Goal: Information Seeking & Learning: Learn about a topic

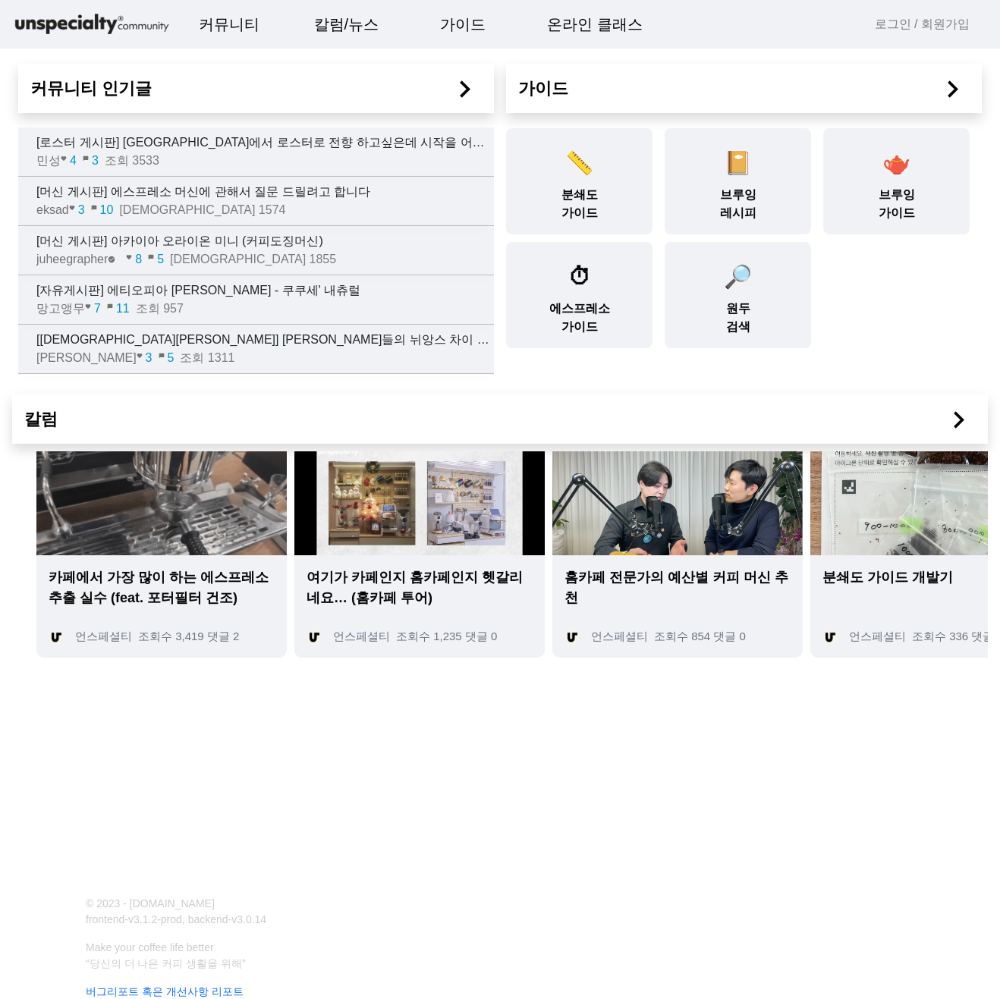
click at [886, 23] on link "로그인 / 회원가입" at bounding box center [922, 24] width 95 height 18
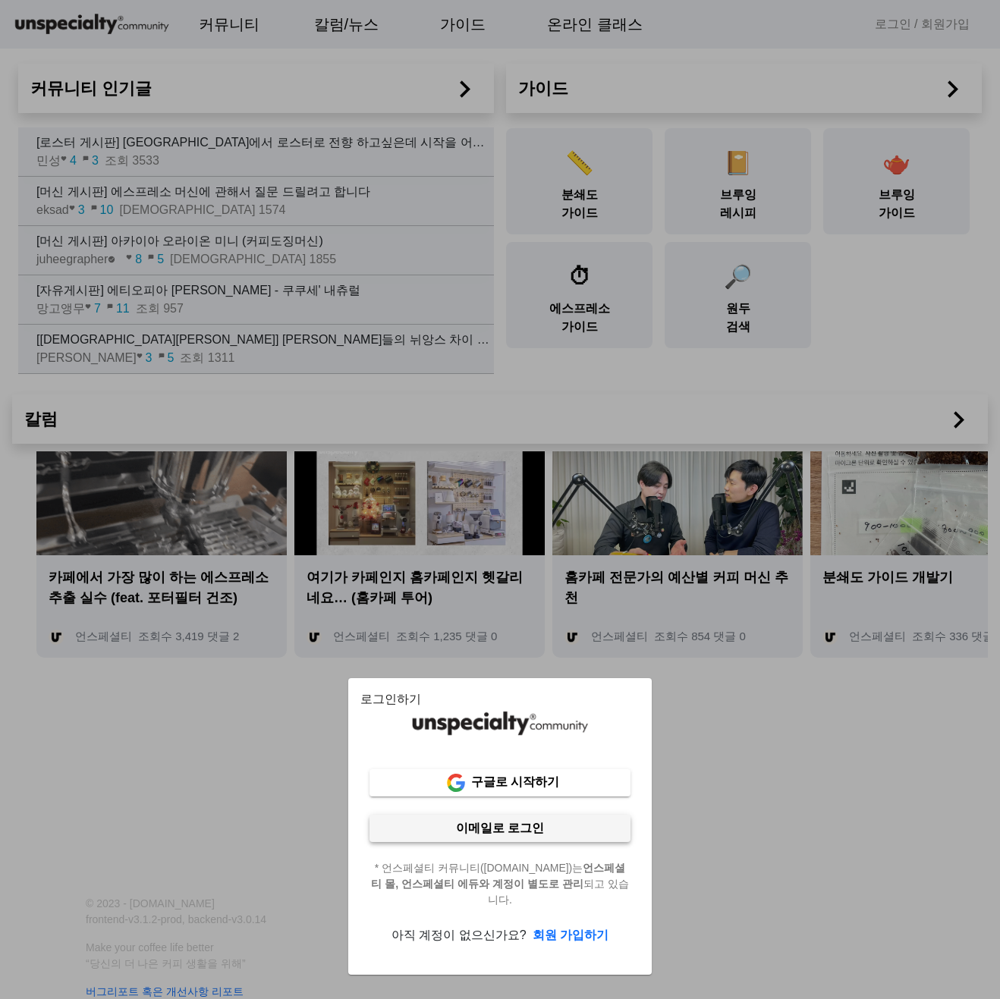
click at [512, 841] on span at bounding box center [499, 828] width 261 height 36
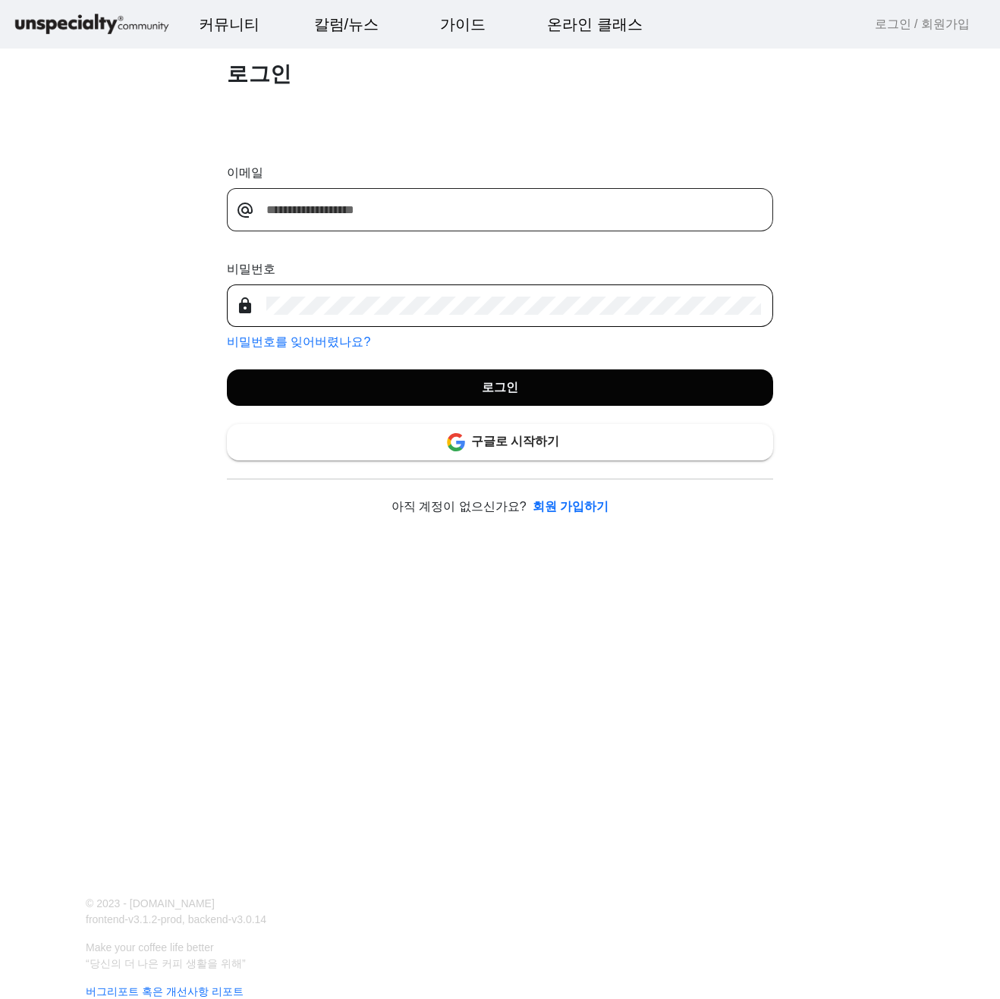
click at [359, 210] on input "email" at bounding box center [513, 210] width 495 height 18
type input "*"
type input "**********"
click at [493, 394] on b "로그인" at bounding box center [500, 387] width 36 height 13
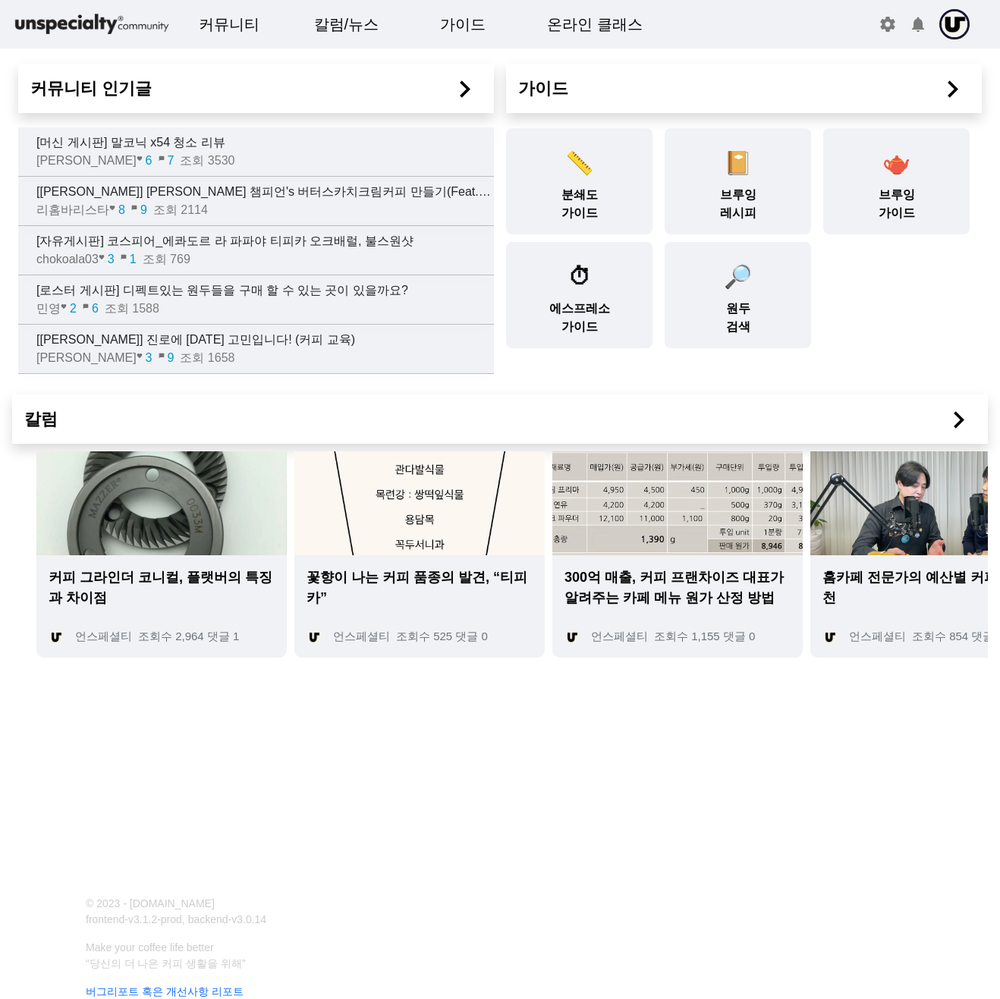
click at [517, 397] on div "칼럼 chevron_right" at bounding box center [499, 418] width 975 height 49
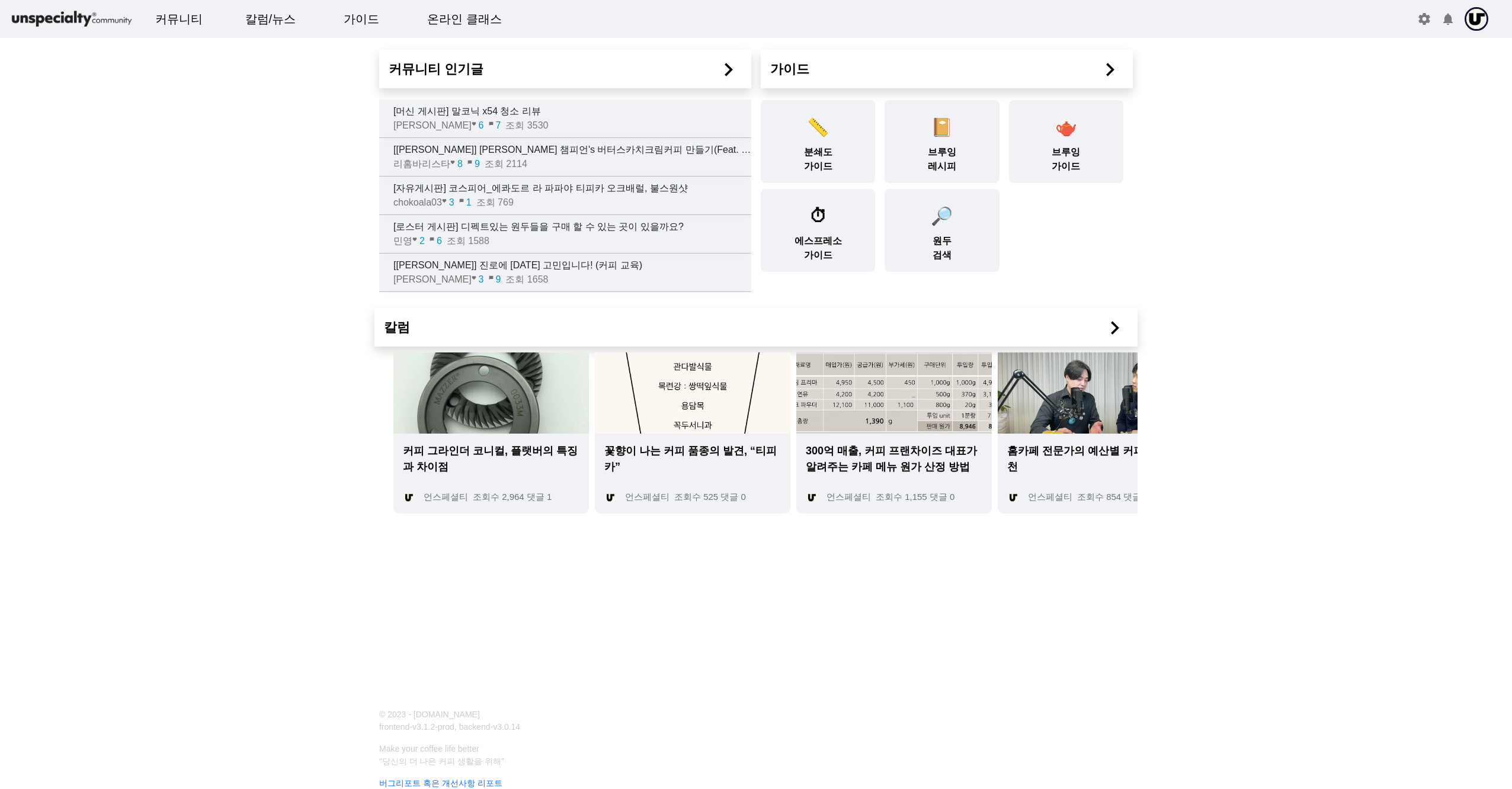
click at [730, 433] on img at bounding box center [693, 393] width 195 height 81
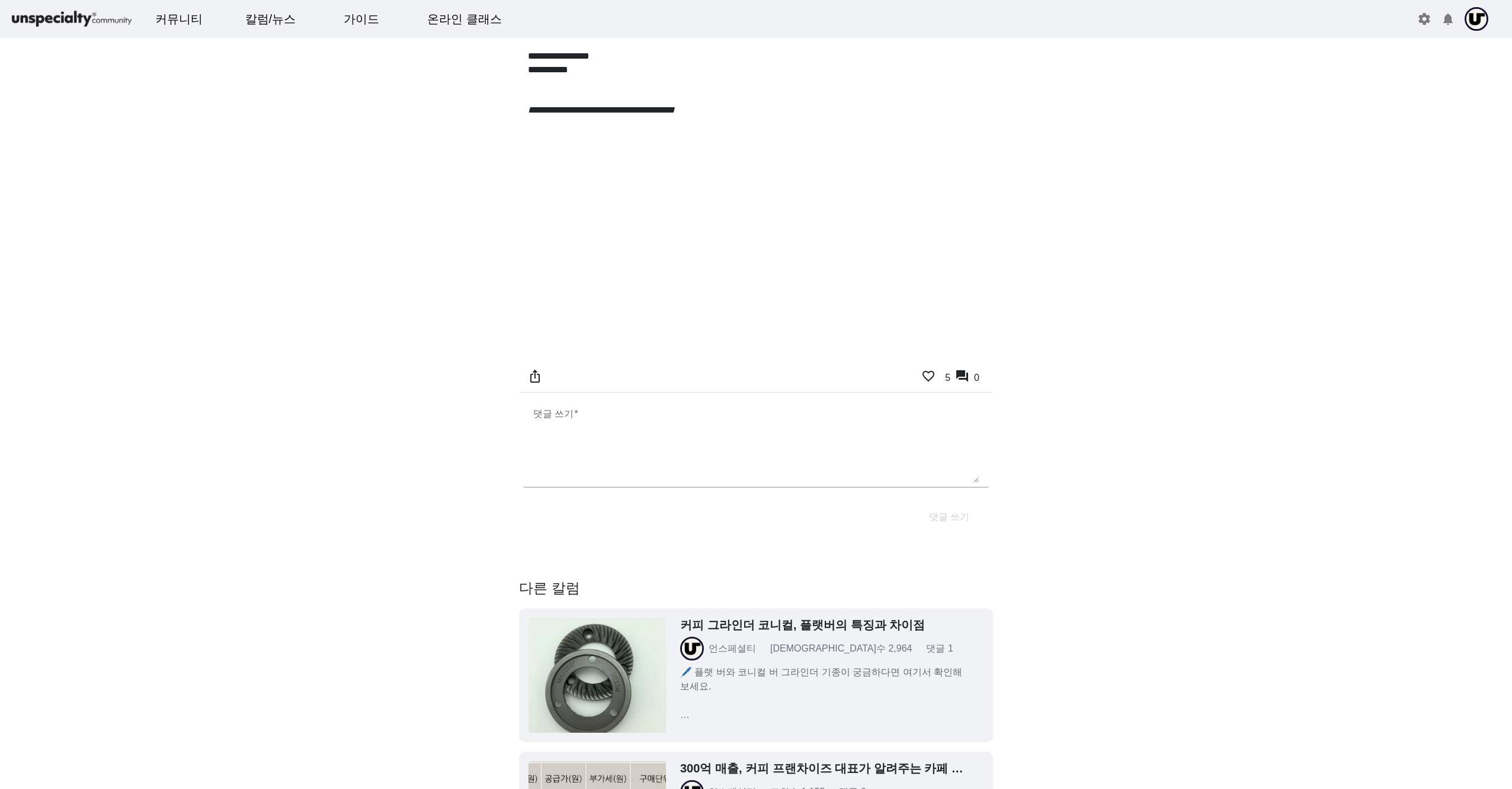
scroll to position [7170, 0]
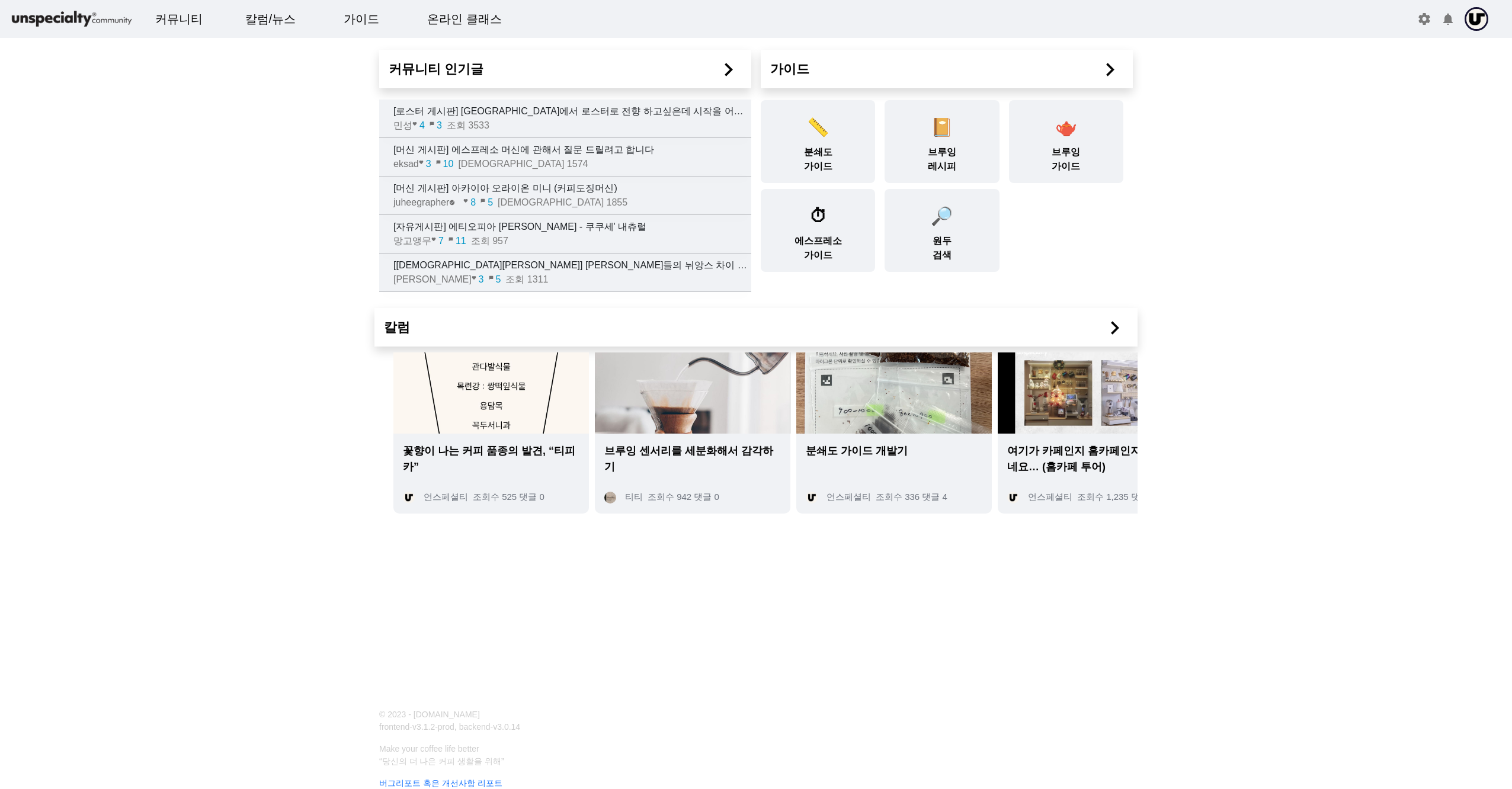
click at [780, 469] on div "분쇄도 가이드 개발기 언스페셜티 조회수 336 댓글 4" at bounding box center [893, 473] width 195 height 80
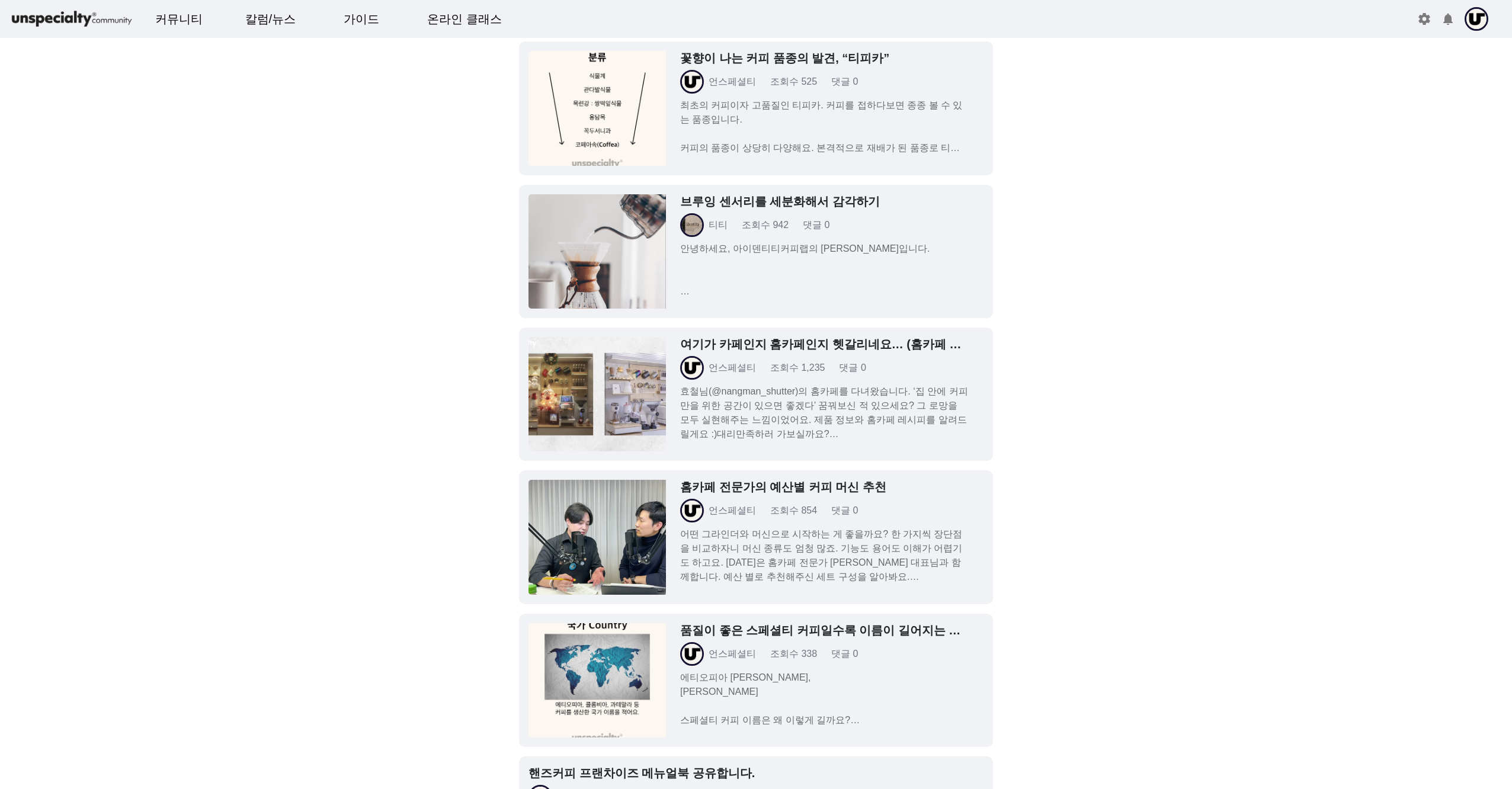
scroll to position [2726, 0]
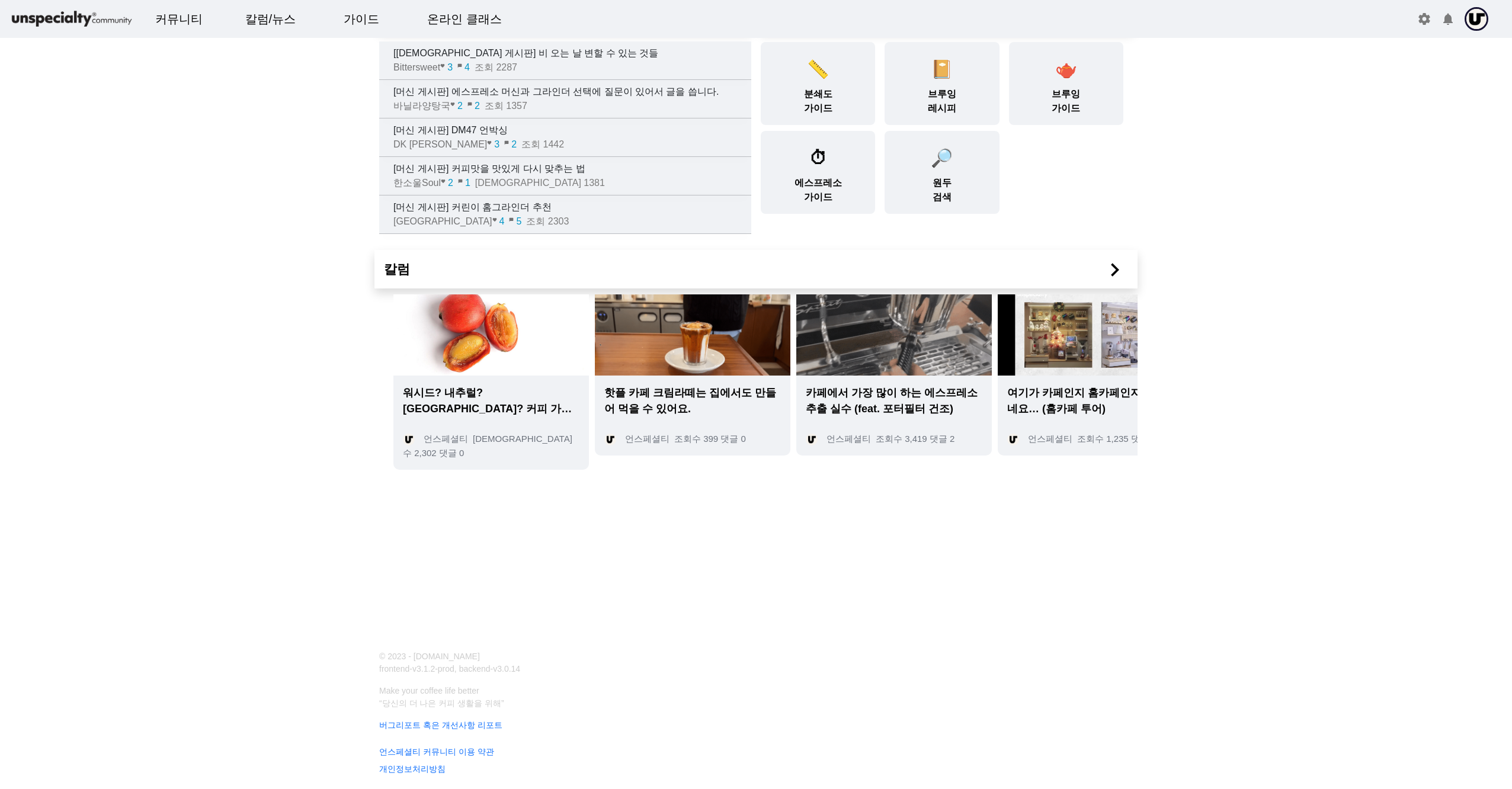
scroll to position [59, 0]
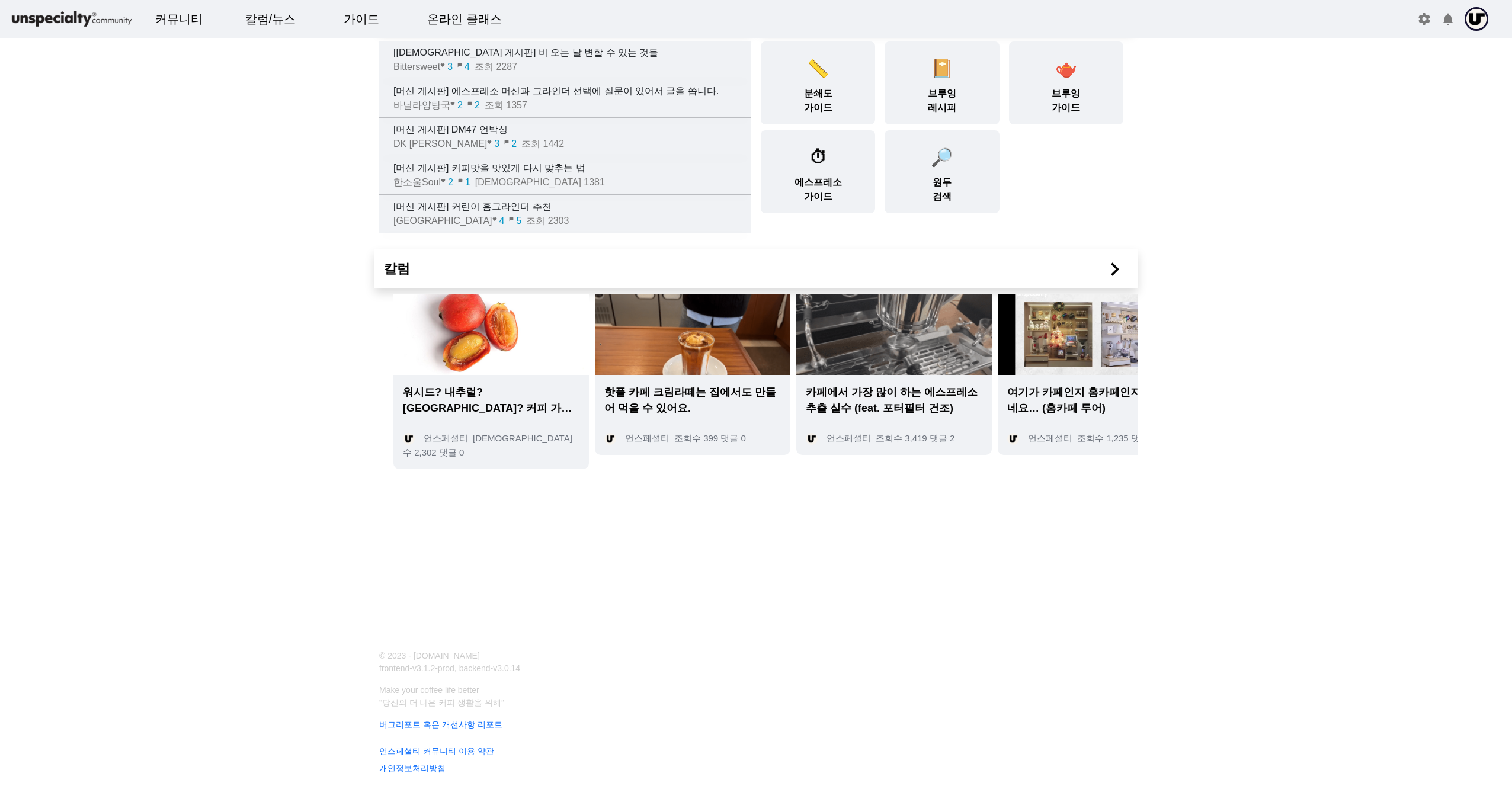
click at [780, 273] on mat-icon "chevron_right" at bounding box center [1114, 270] width 27 height 27
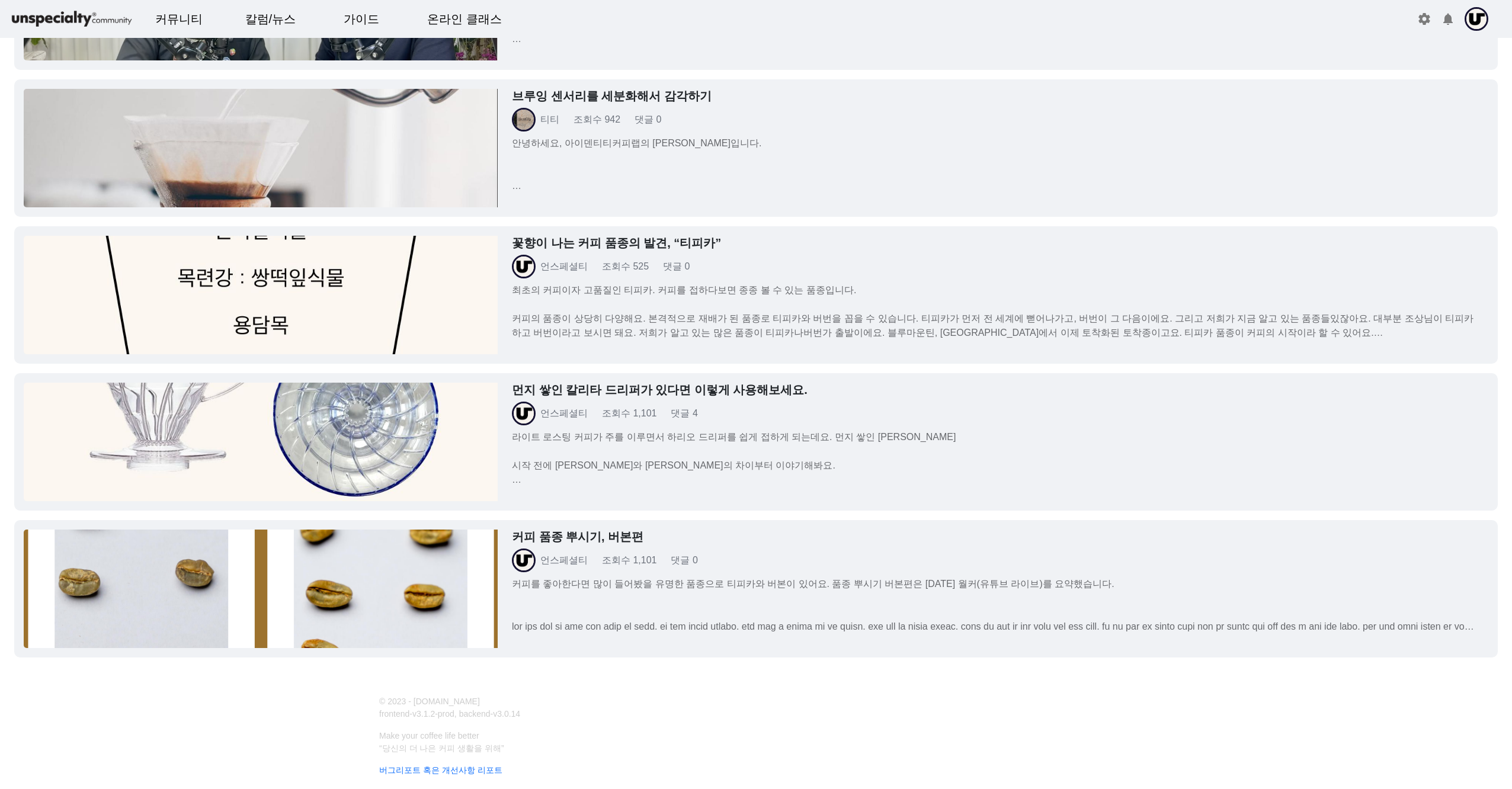
scroll to position [2370, 0]
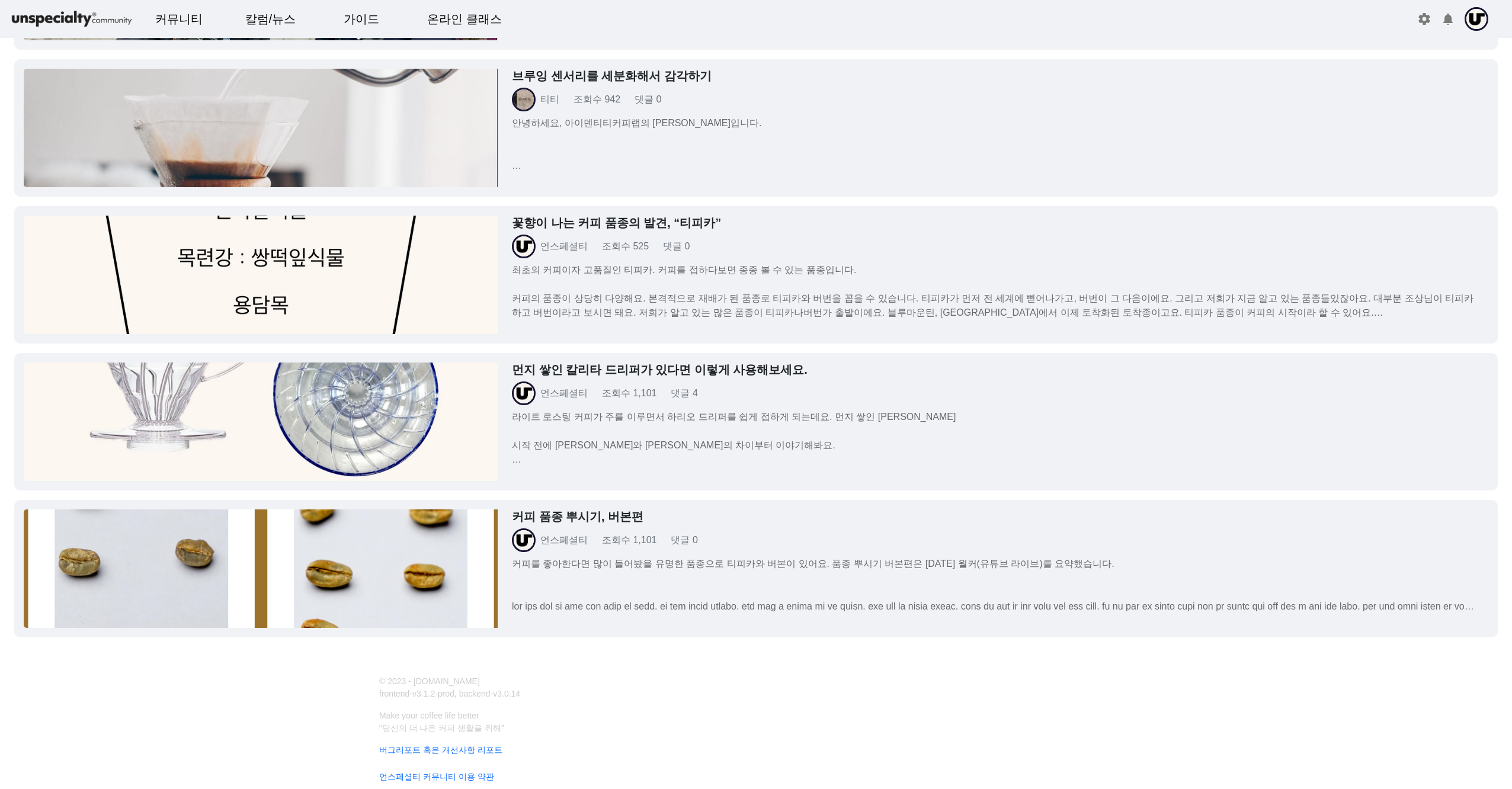
click at [718, 562] on p "커피를 좋아한다면 많이 들어봤을 유명한 품종으로 티피카와 버본이 있어요. 품종 뿌시기 버본편은 [DATE] 월커(유튜브 라이브)를 요약했습니다…" at bounding box center [993, 585] width 962 height 57
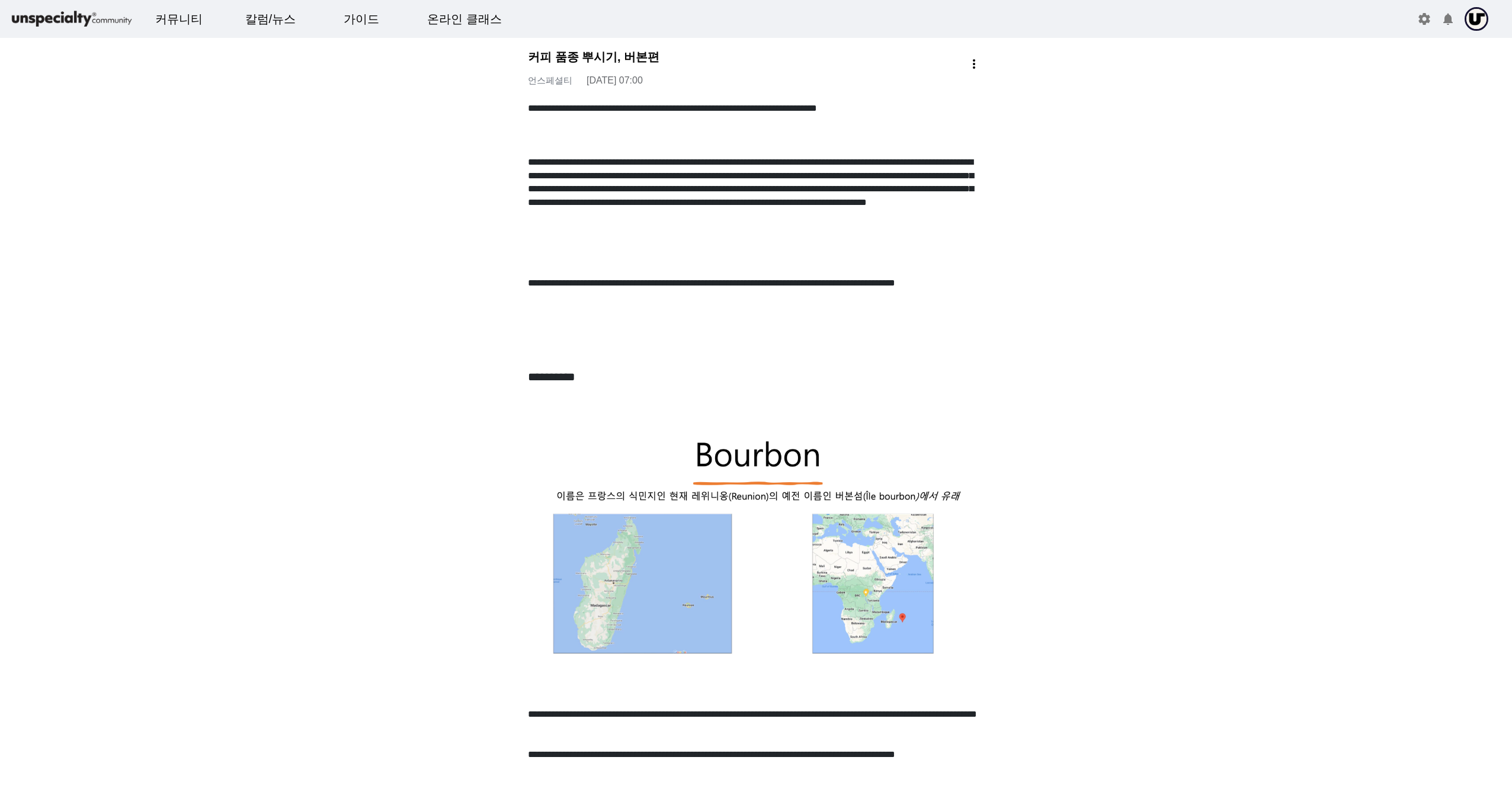
drag, startPoint x: 530, startPoint y: 163, endPoint x: 1009, endPoint y: 306, distance: 499.9
drag, startPoint x: 522, startPoint y: 155, endPoint x: 1054, endPoint y: 306, distance: 553.0
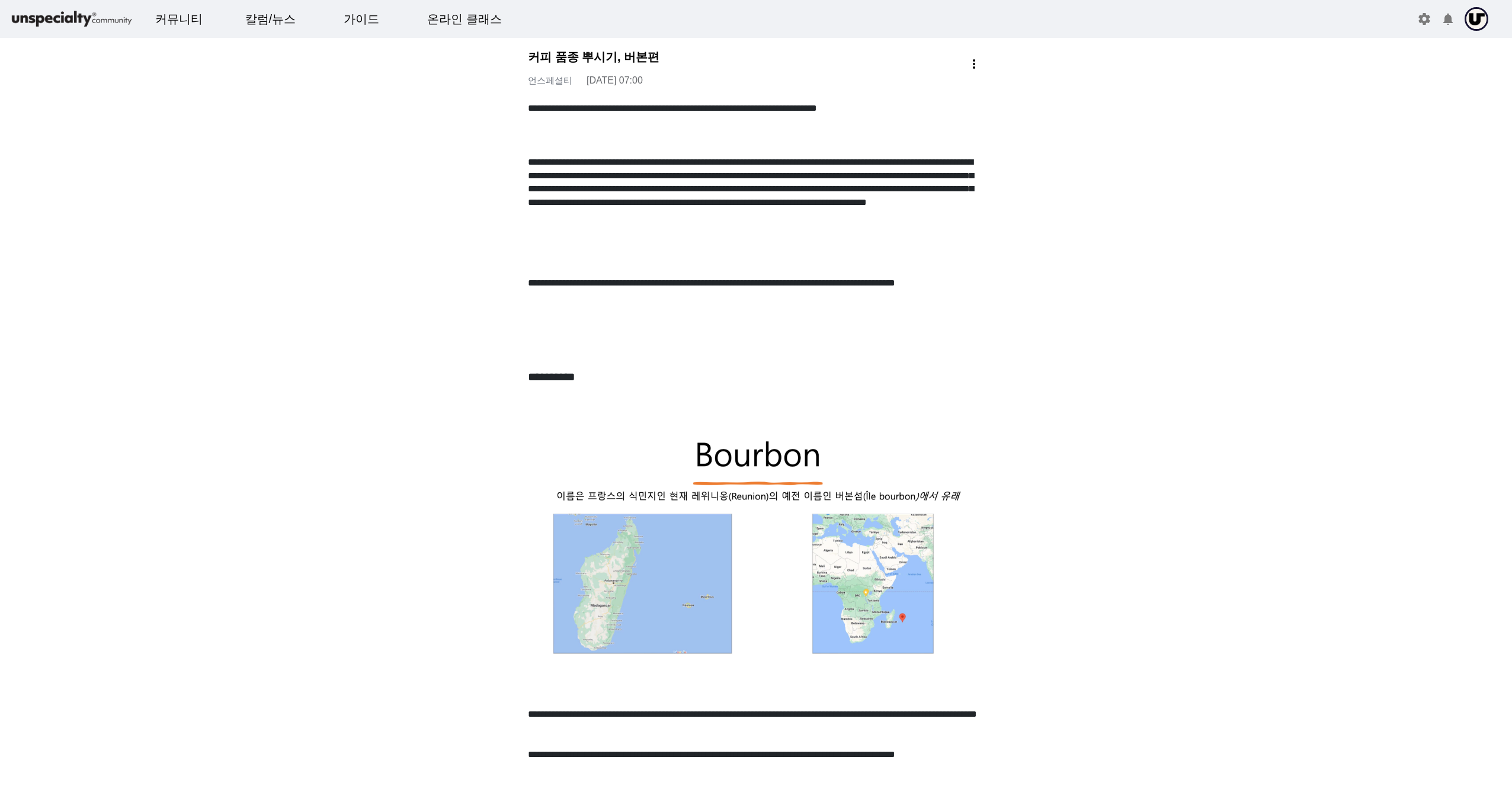
drag, startPoint x: 1054, startPoint y: 306, endPoint x: 1029, endPoint y: 307, distance: 25.0
click at [780, 260] on p "**********" at bounding box center [756, 209] width 456 height 108
click at [780, 298] on p "**********" at bounding box center [756, 290] width 456 height 27
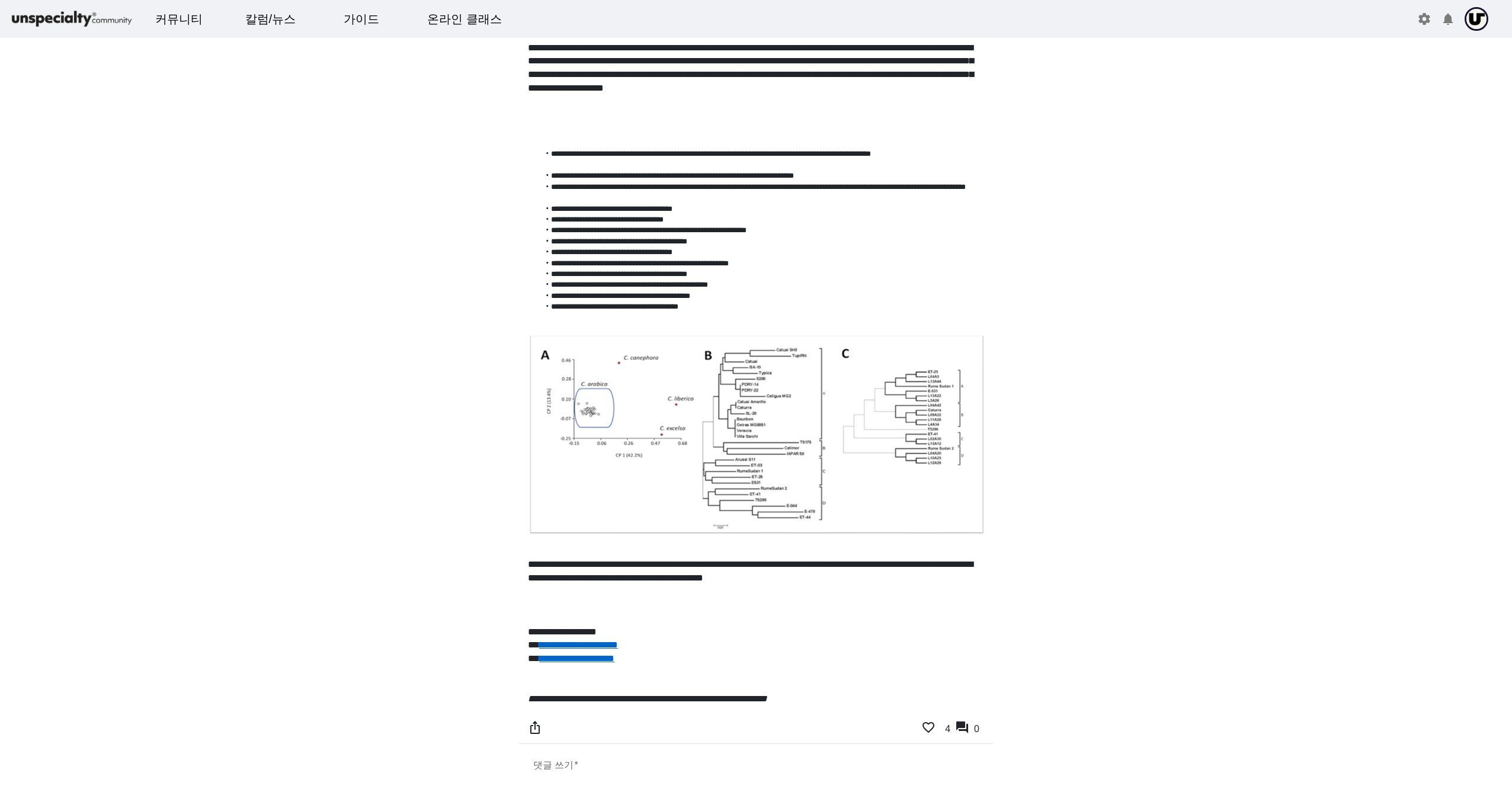
scroll to position [3081, 0]
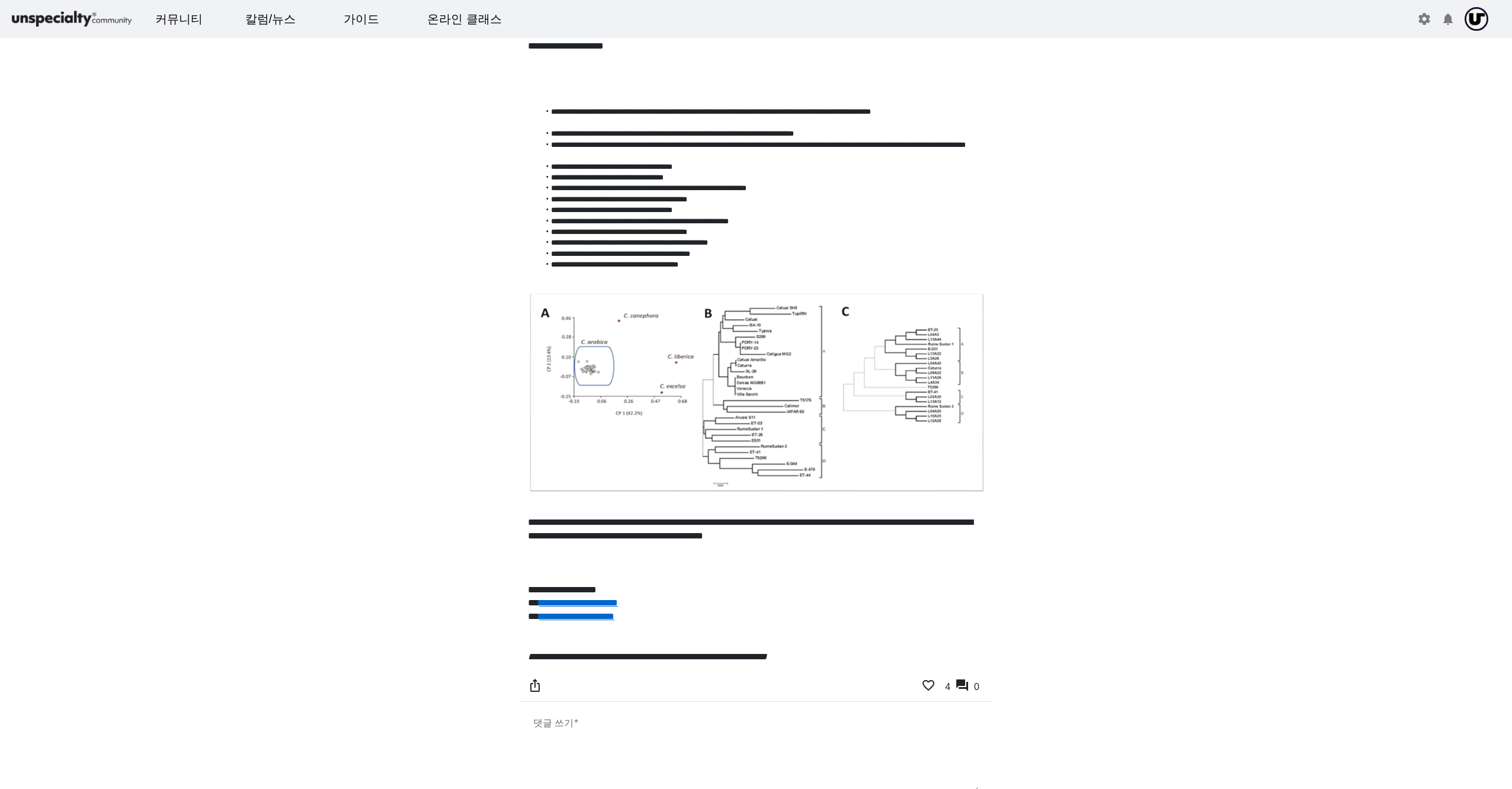
click at [780, 367] on img at bounding box center [756, 393] width 456 height 201
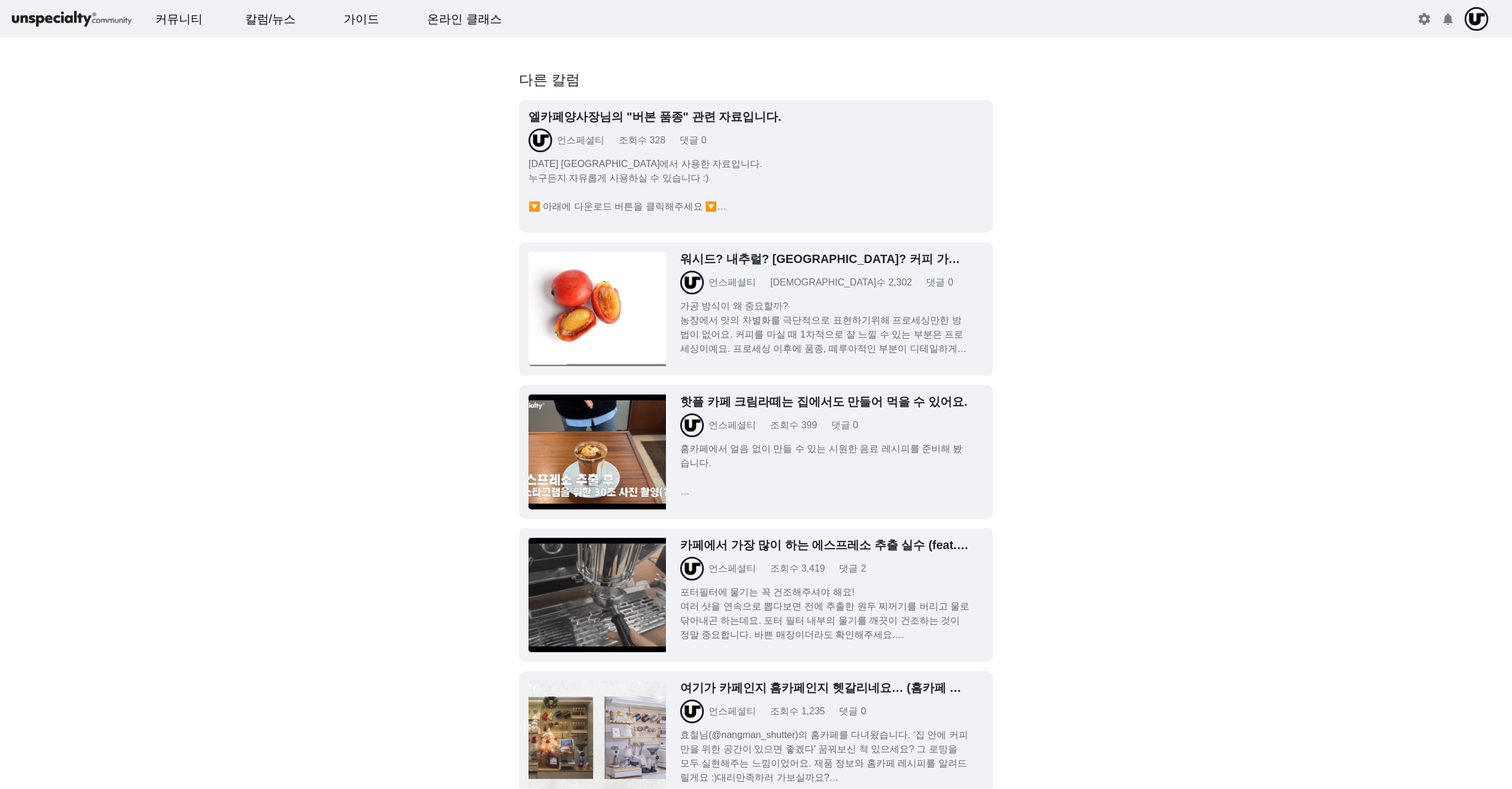
scroll to position [3911, 0]
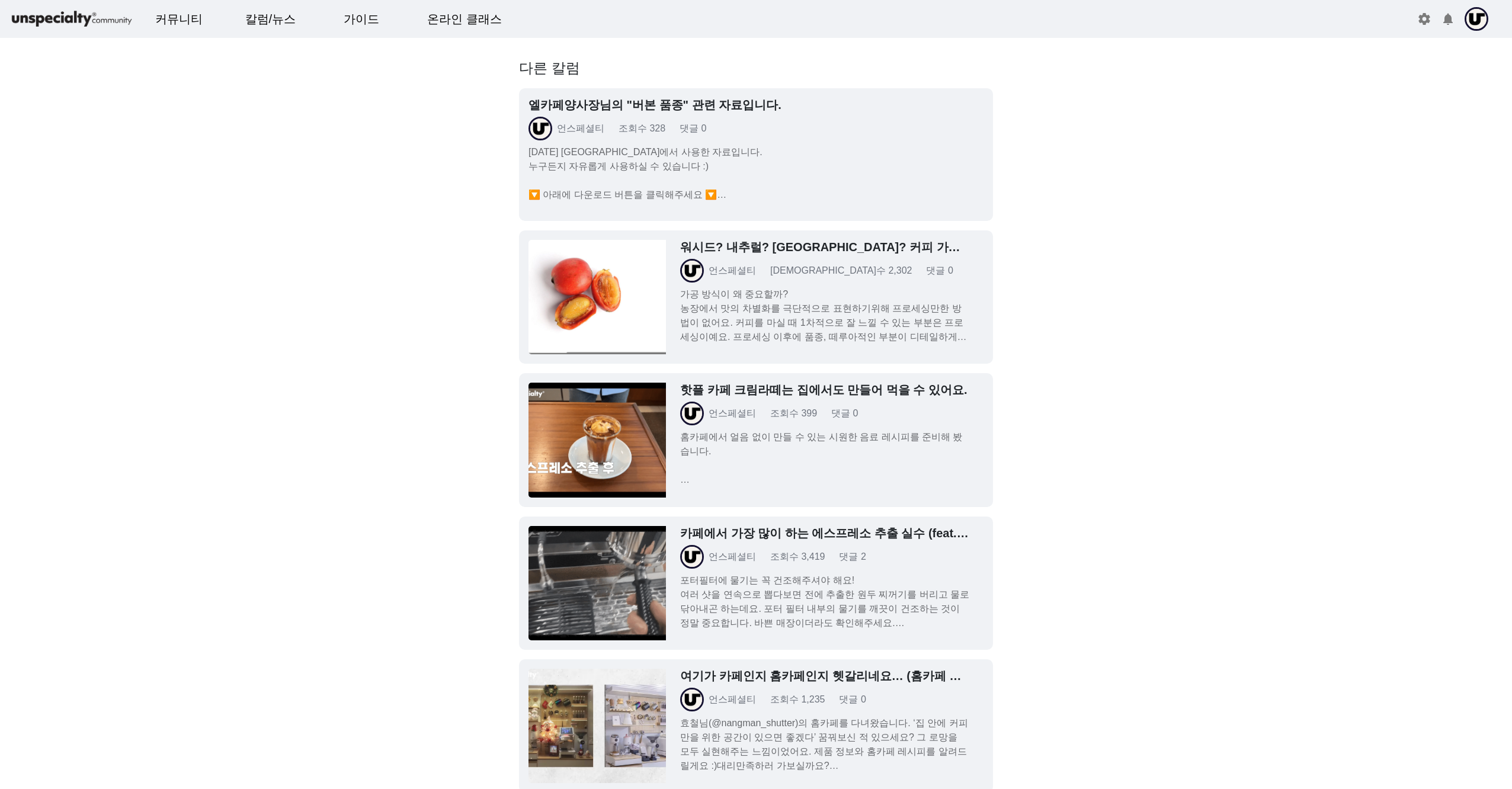
click at [780, 336] on p "가공 방식이 왜 중요할까? 농장에서 맛의 차별화를 극단적으로 표현하기위해 프로세싱만한 방법이 없어요. 커피를 마실 때 1차적으로 잘 느낄 수 …" at bounding box center [825, 316] width 289 height 57
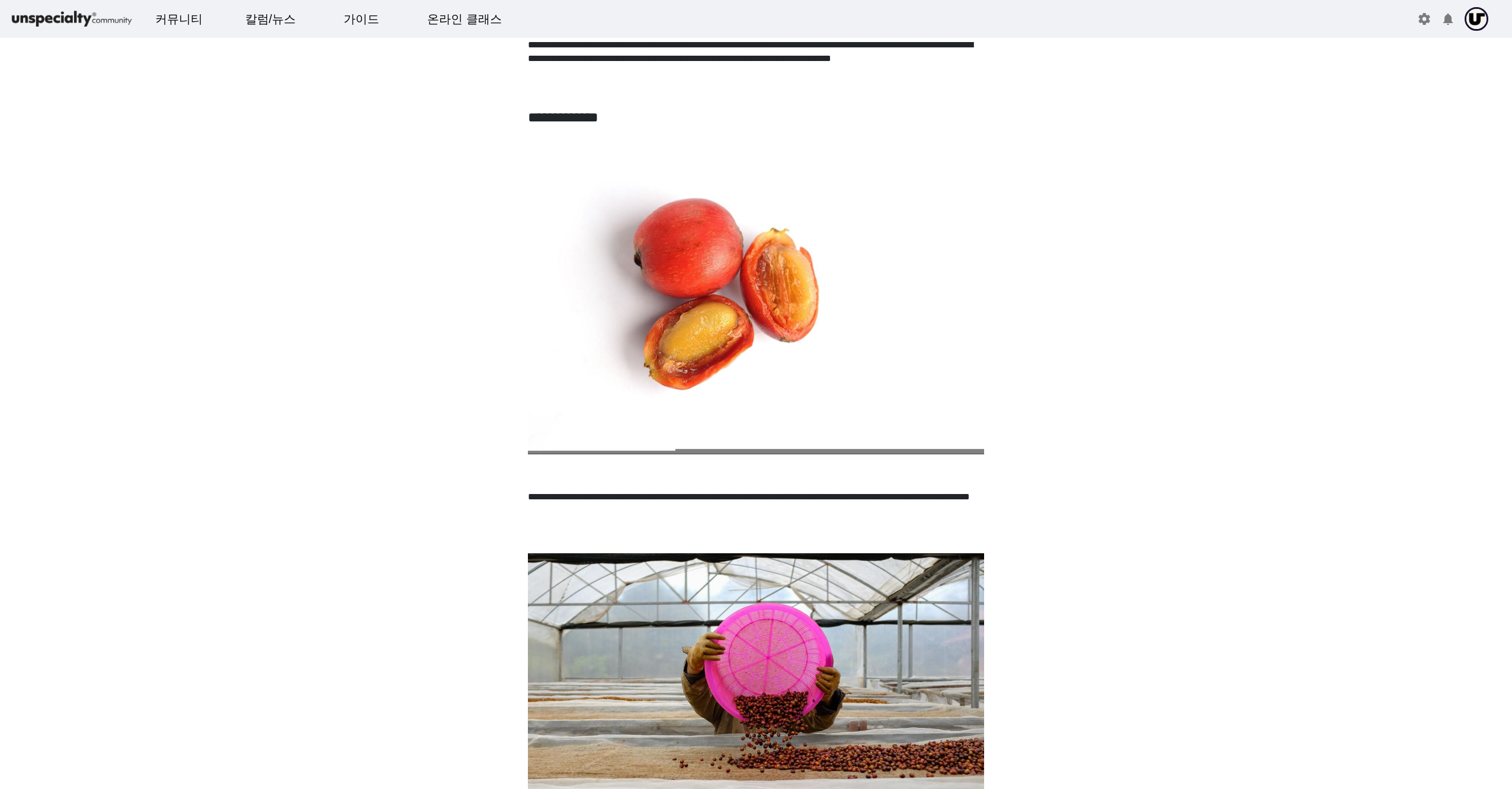
scroll to position [59, 0]
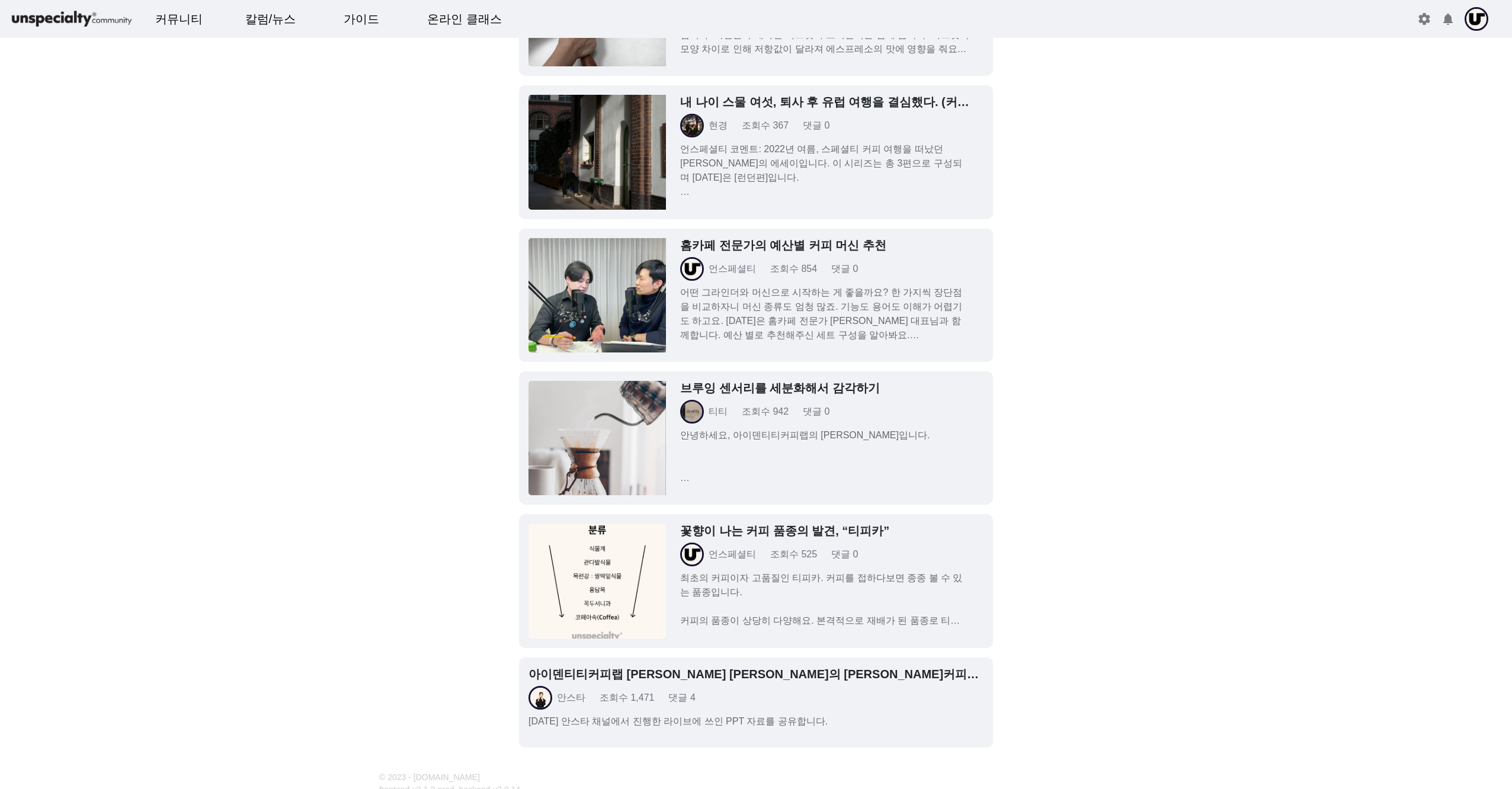
scroll to position [5341, 0]
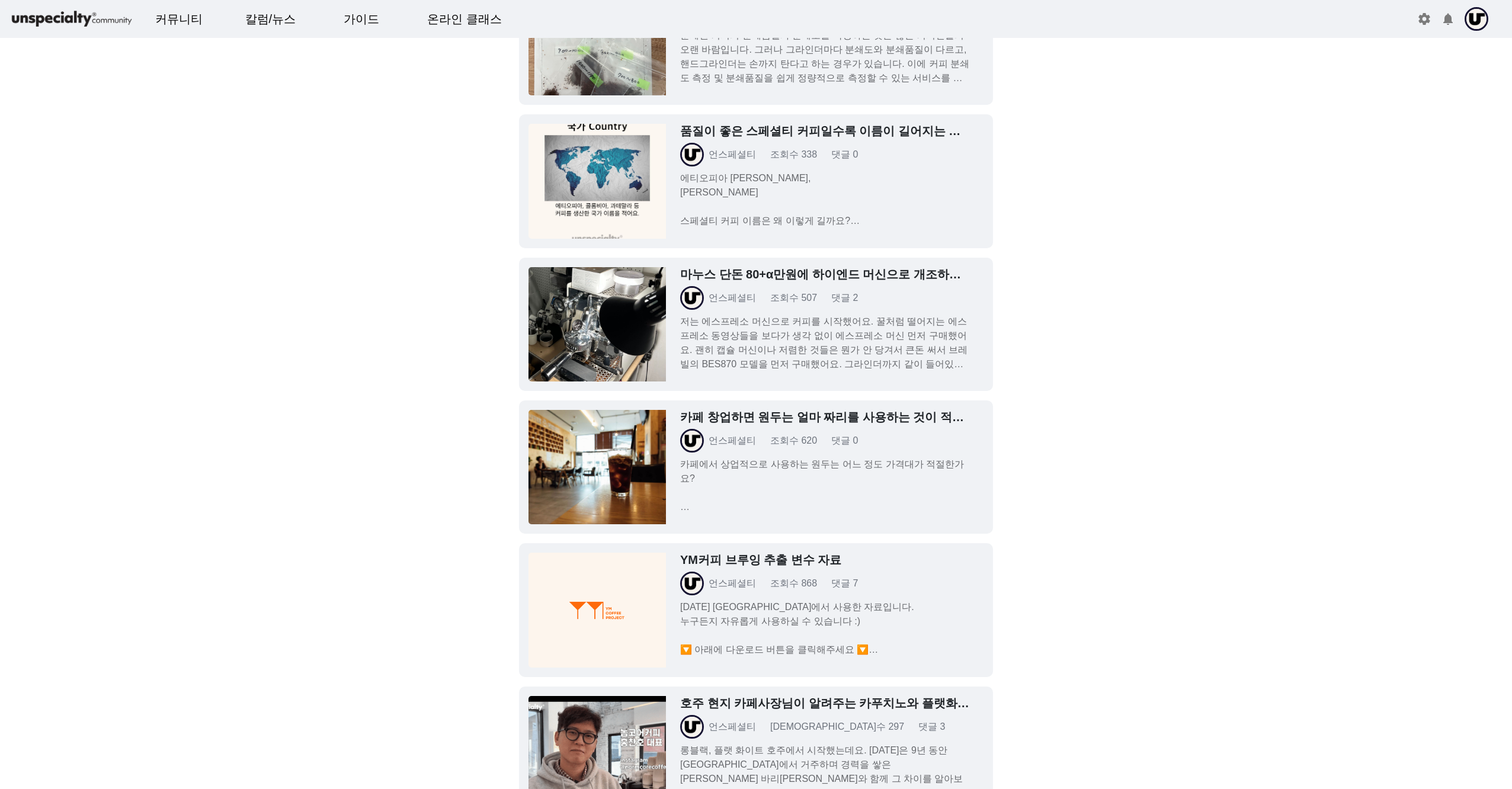
click at [757, 593] on div "언스페셜티 조회수 868 댓글 7" at bounding box center [825, 584] width 289 height 23
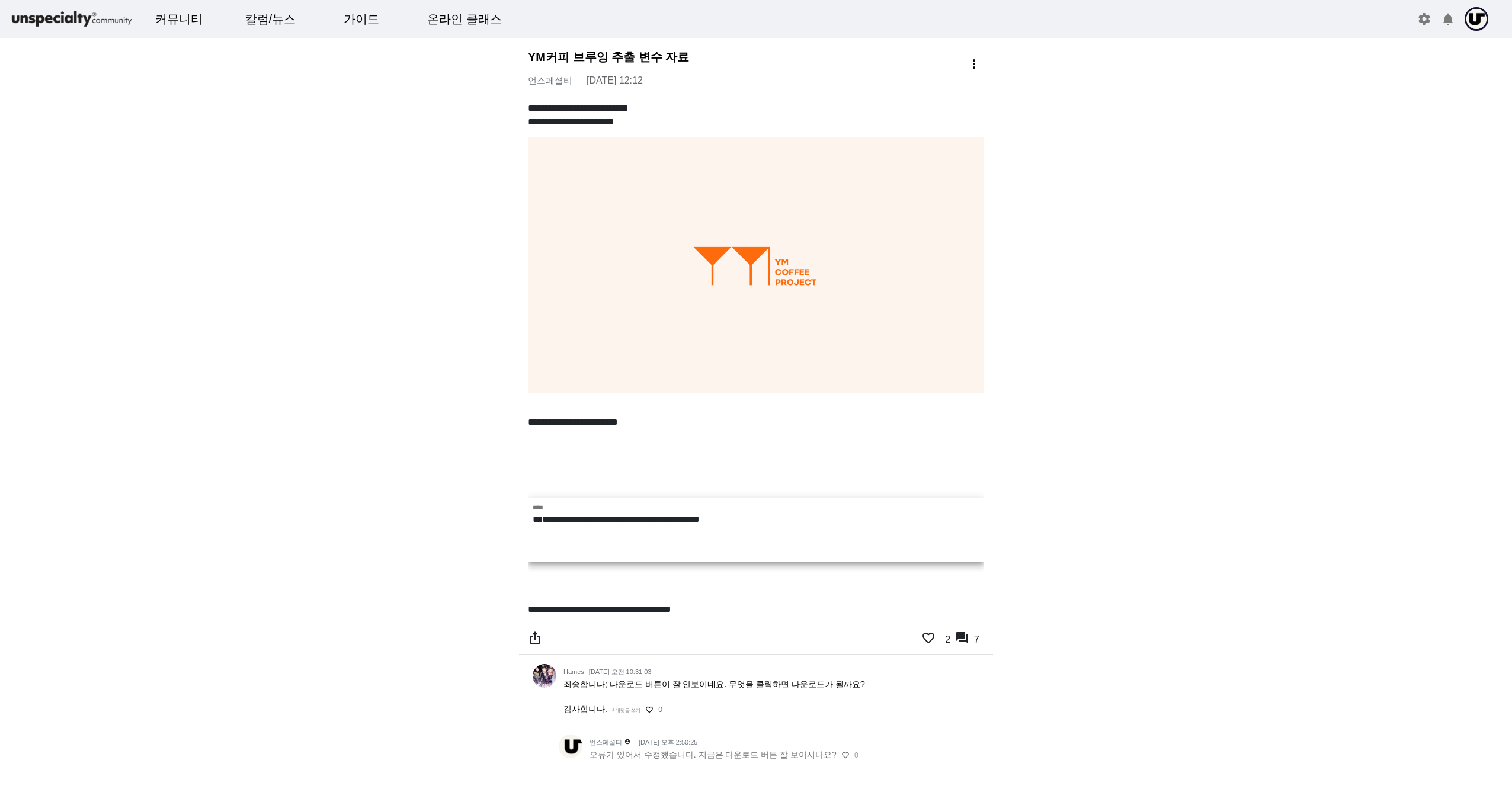
click at [633, 516] on p "**********" at bounding box center [756, 519] width 447 height 13
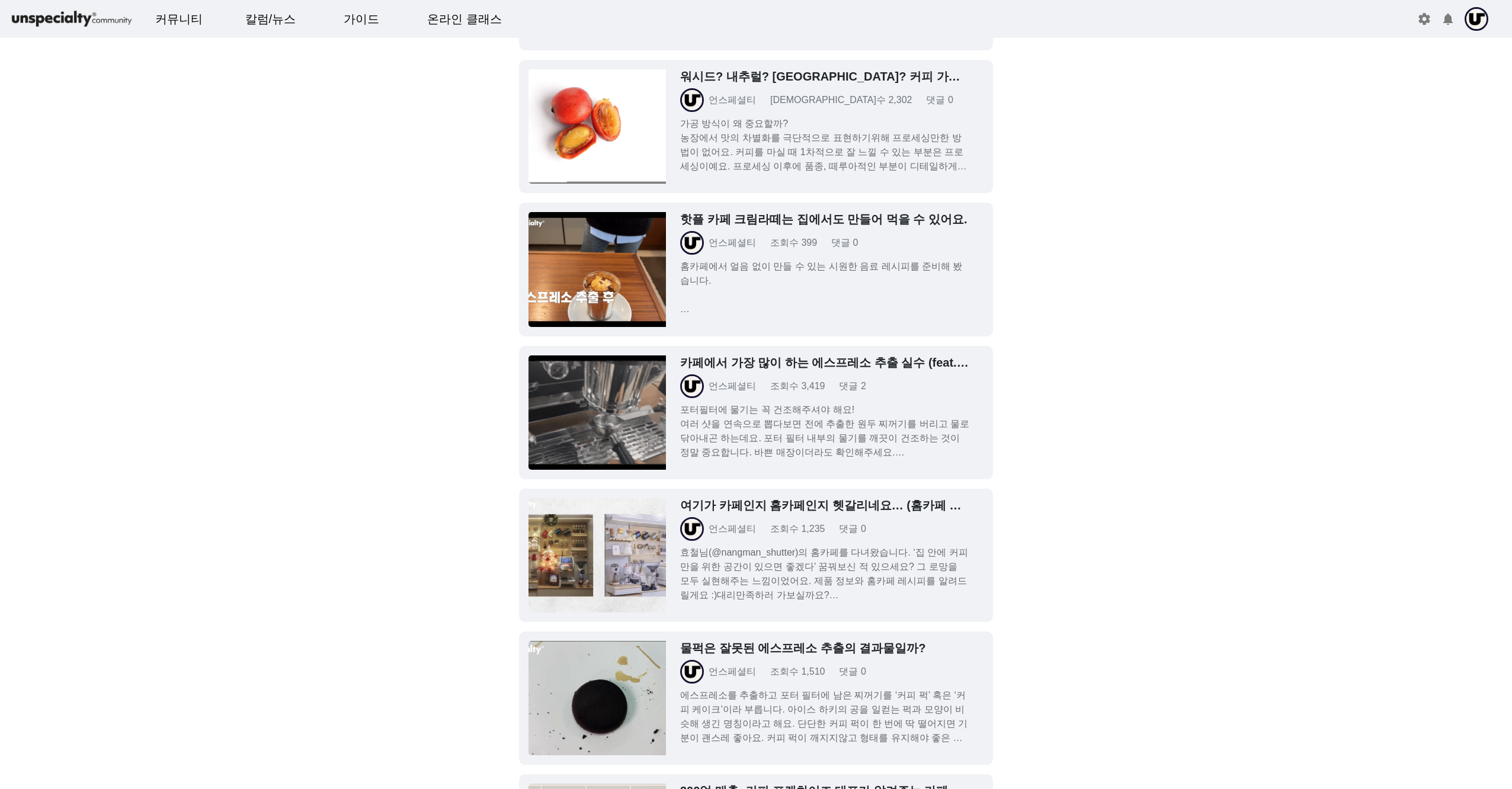
scroll to position [1541, 0]
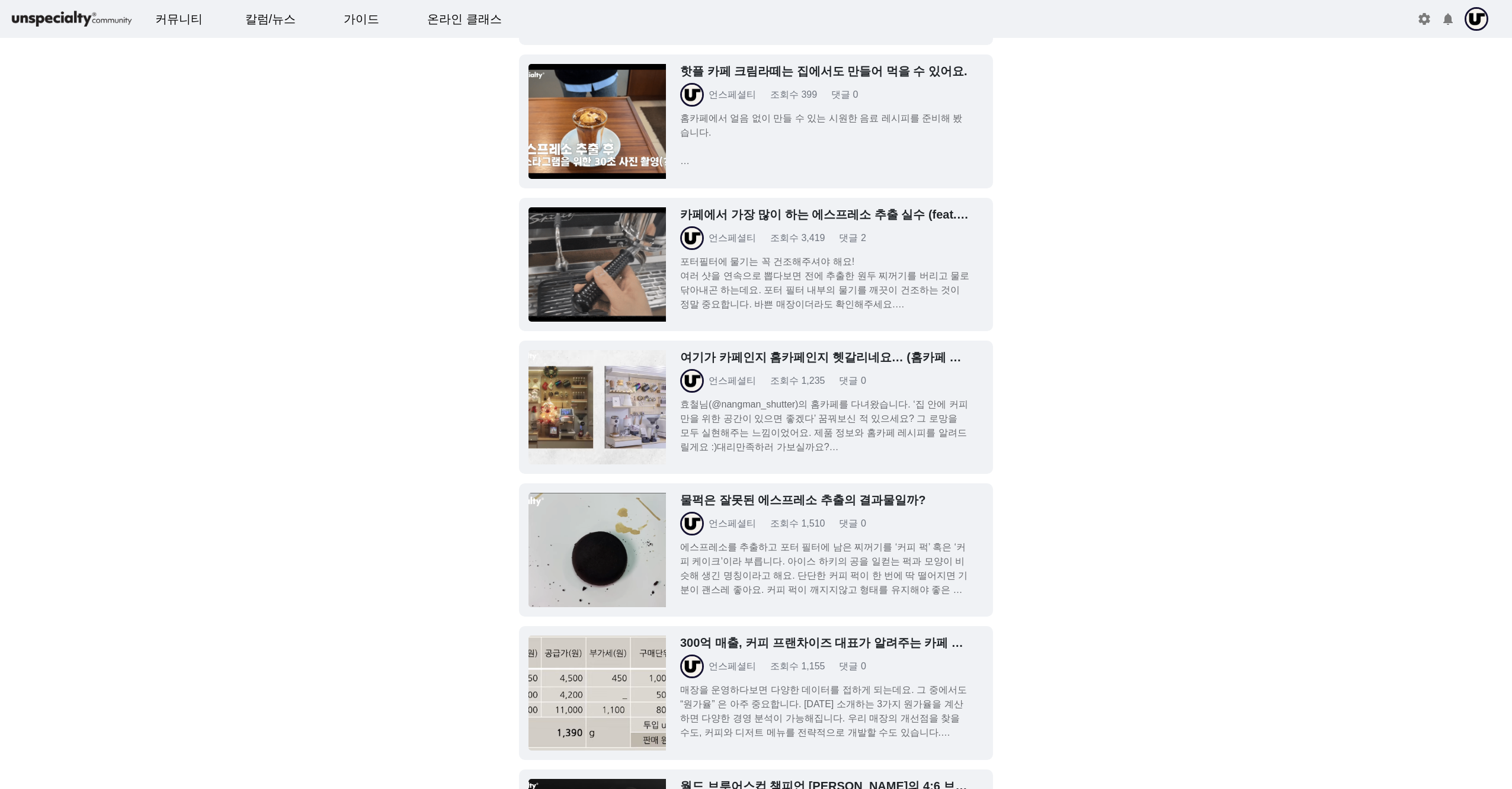
click at [780, 399] on p "효철님(@nangman_shutter)의 홈카페를 다녀왔습니다. ‘집 안에 커피만을 위한 공간이 있으면 좋겠다’ 꿈꿔보신 적 있으세요? 그 로…" at bounding box center [825, 426] width 289 height 57
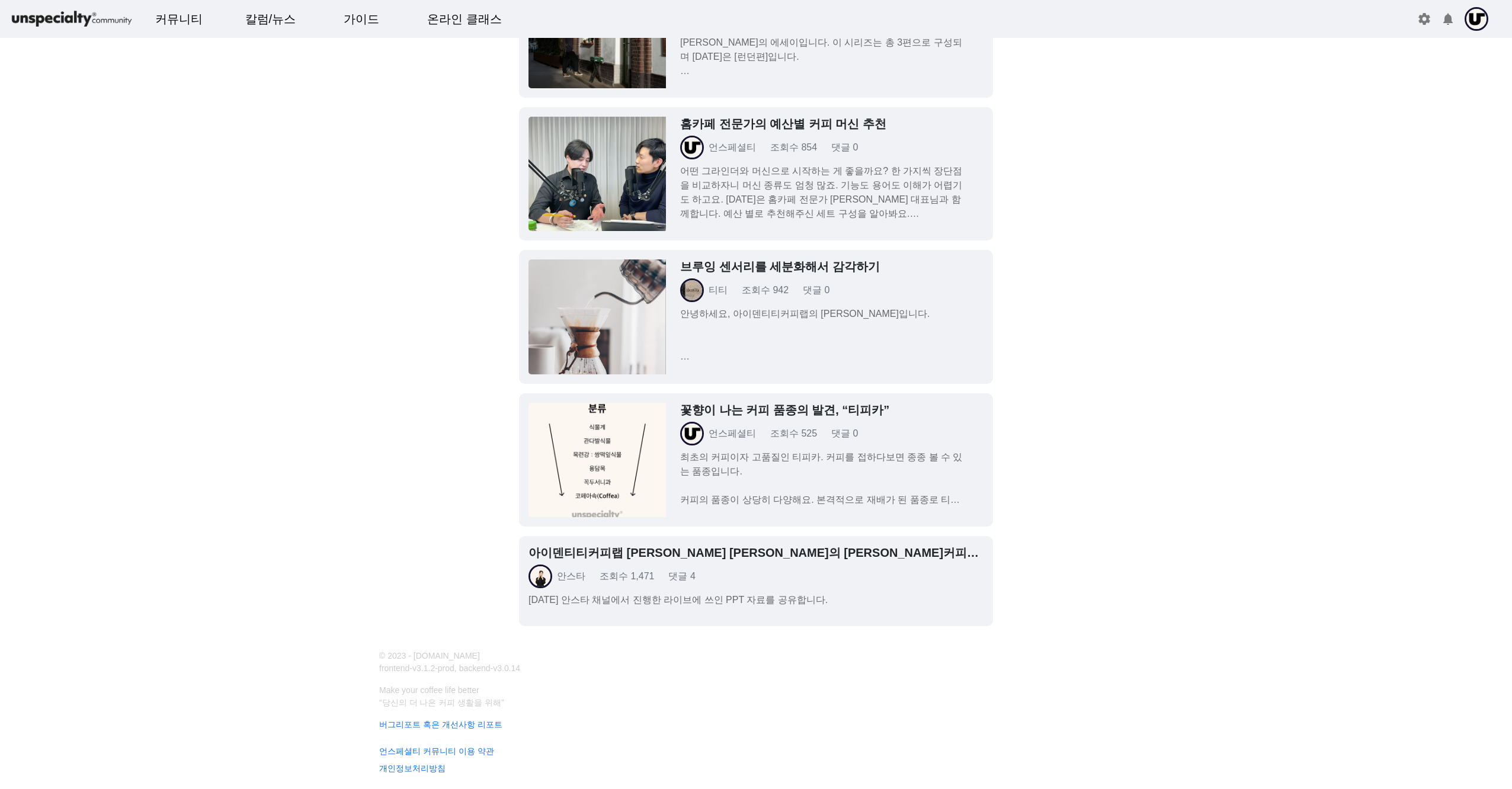
scroll to position [6933, 0]
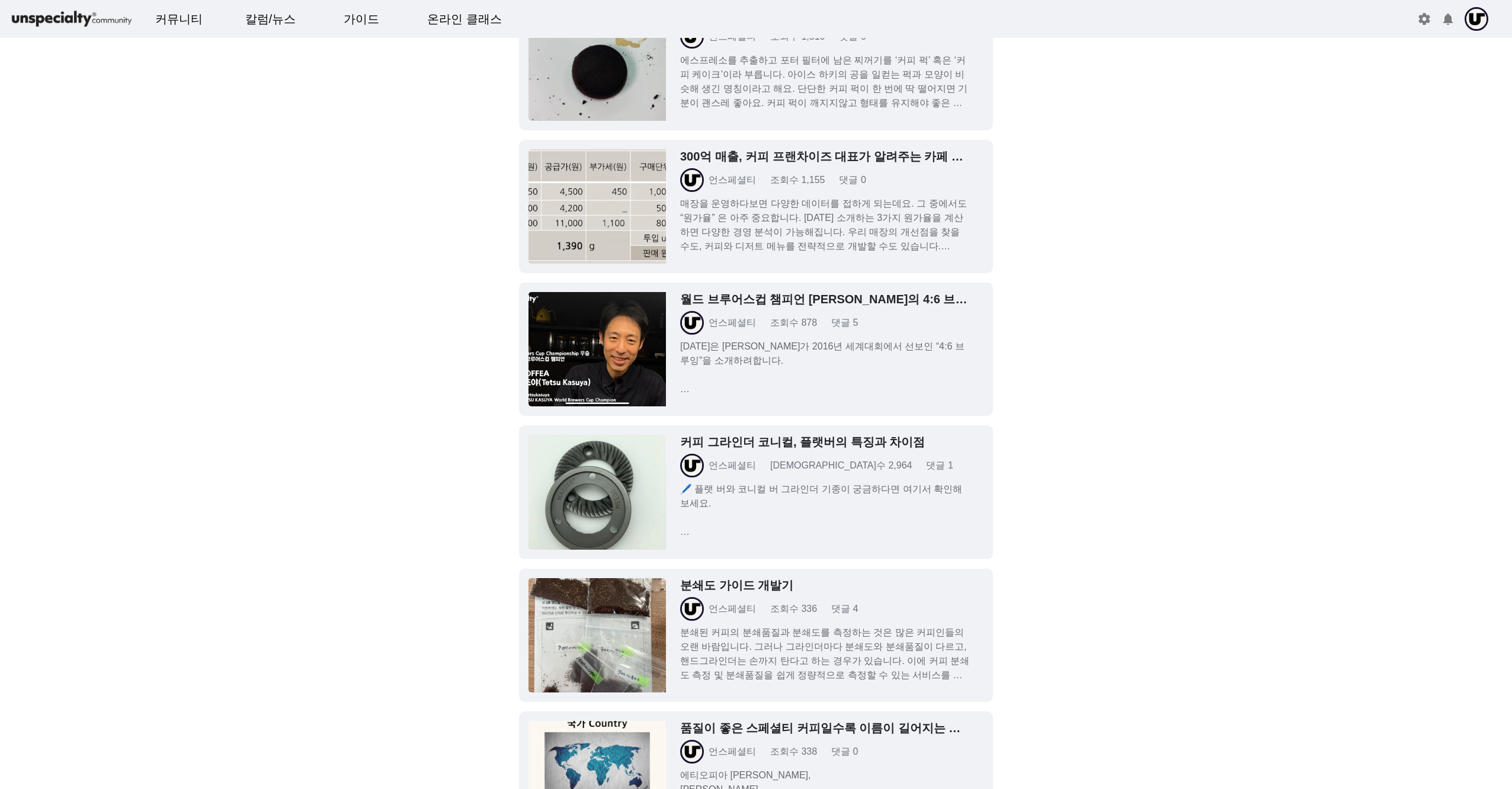
drag, startPoint x: 930, startPoint y: 305, endPoint x: 1065, endPoint y: 312, distance: 135.2
click at [780, 305] on div "월드 브루어스컵 챔피언 [PERSON_NAME]의 4:6 브루잉 레시피 언스페셜티 조회수 878 댓글 5 [DATE]은 [PERSON_NAME…" at bounding box center [825, 344] width 289 height 104
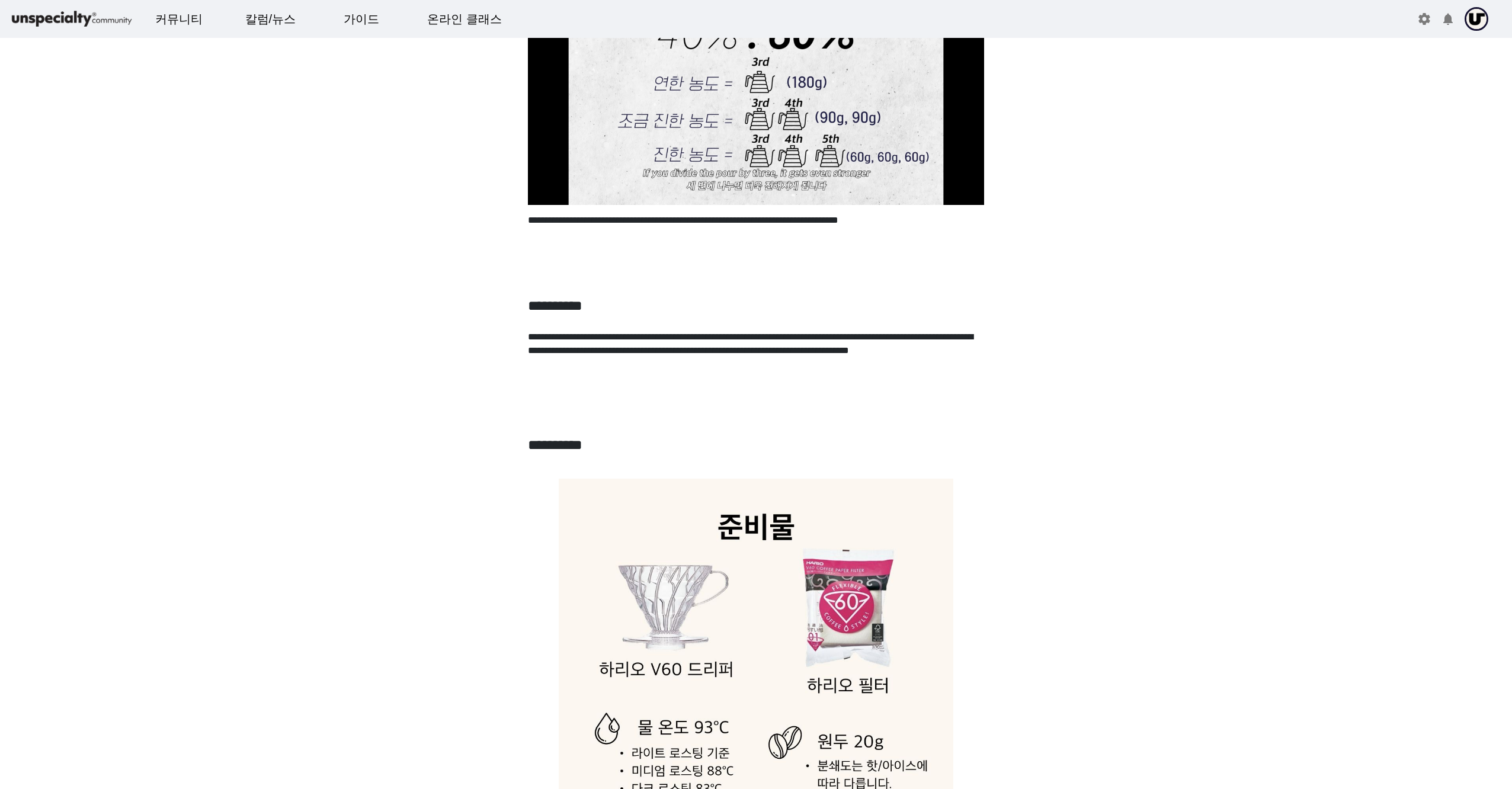
scroll to position [1244, 0]
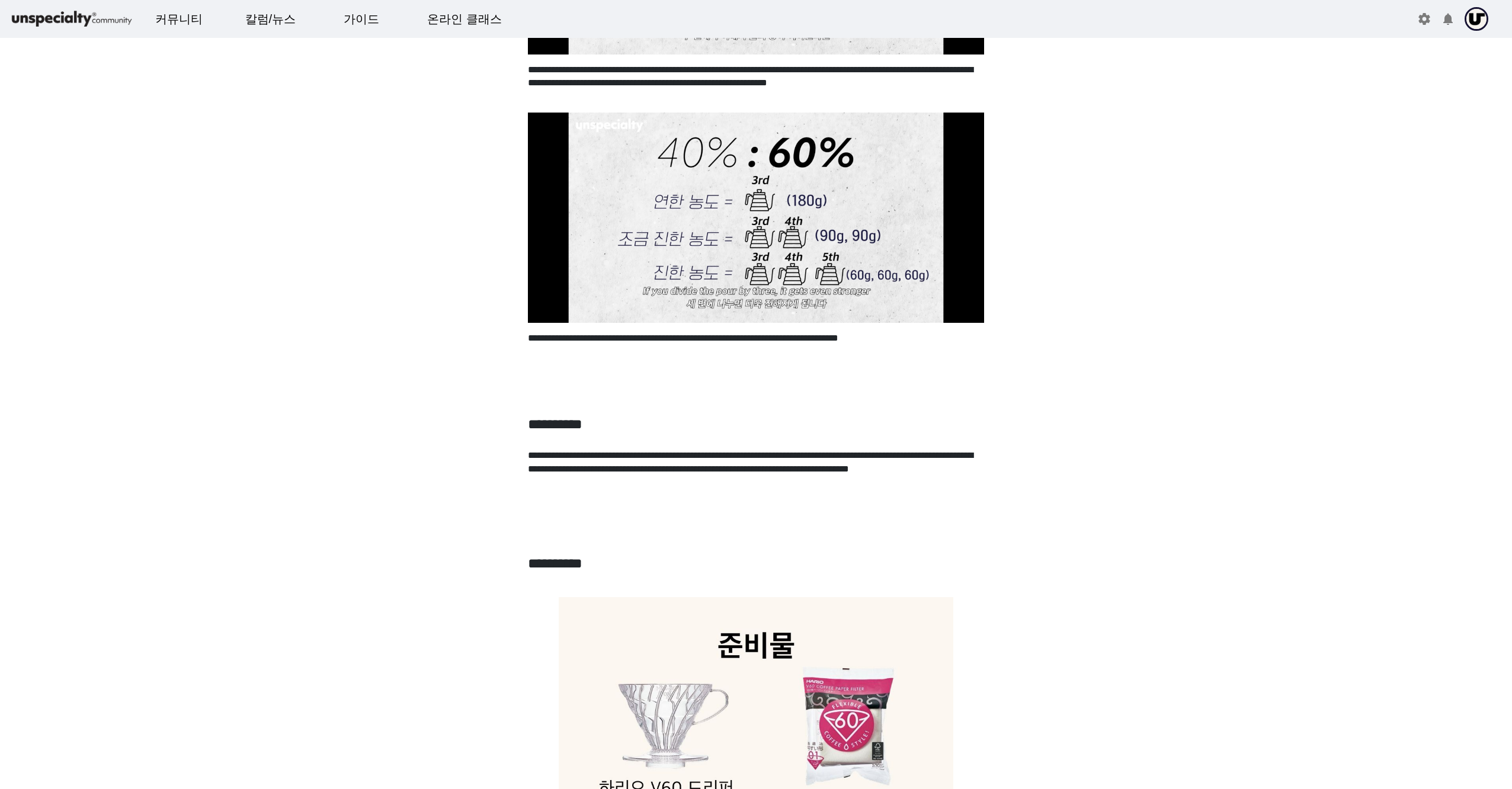
drag, startPoint x: 530, startPoint y: 338, endPoint x: 1043, endPoint y: 343, distance: 513.0
click at [672, 357] on p "**********" at bounding box center [756, 345] width 456 height 27
drag, startPoint x: 720, startPoint y: 339, endPoint x: 1053, endPoint y: 345, distance: 333.1
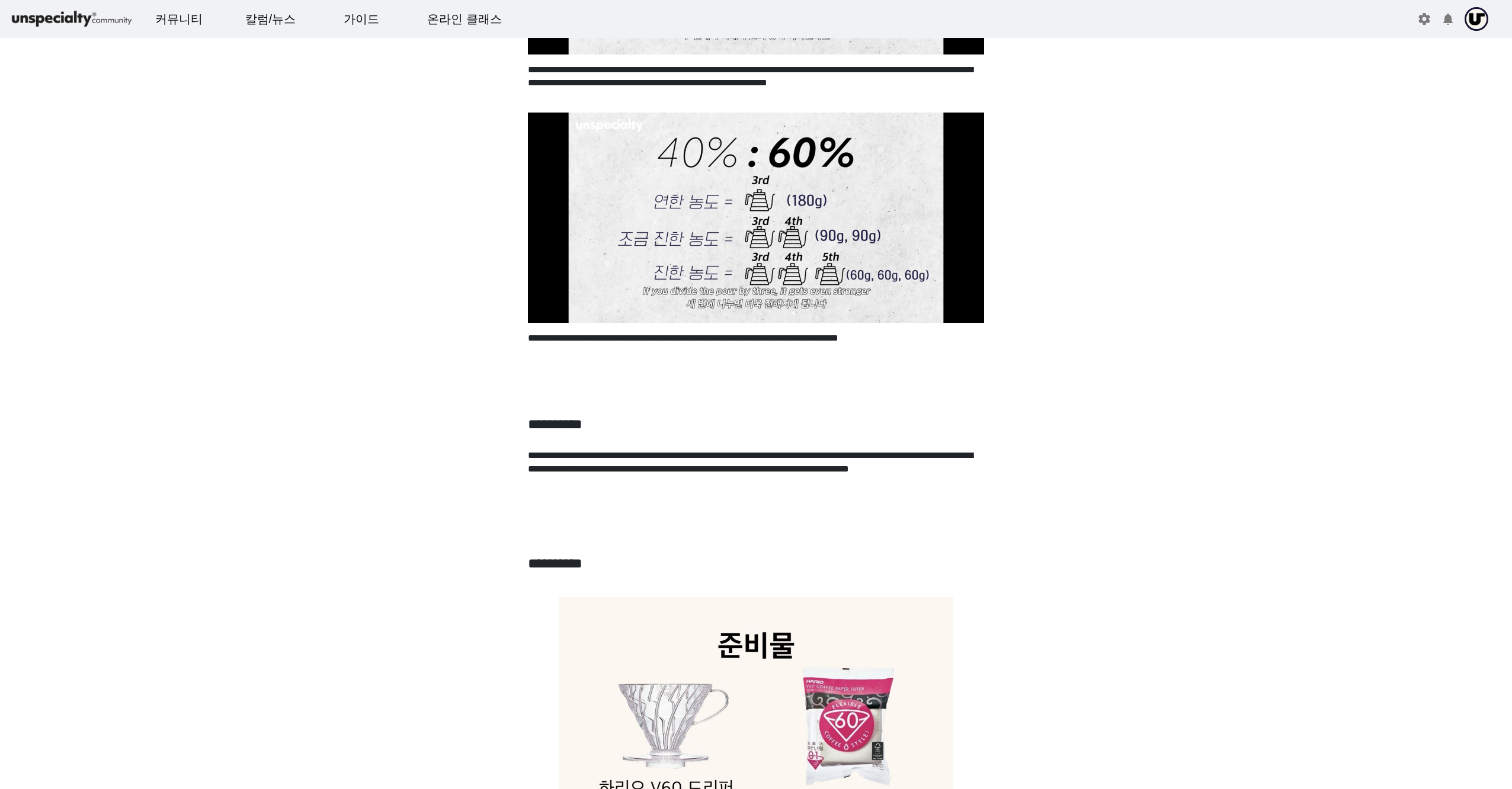
click at [535, 363] on p at bounding box center [756, 366] width 456 height 13
drag, startPoint x: 512, startPoint y: 352, endPoint x: 702, endPoint y: 364, distance: 190.4
drag, startPoint x: 702, startPoint y: 364, endPoint x: 926, endPoint y: 387, distance: 225.2
click at [780, 386] on p at bounding box center [756, 378] width 456 height 13
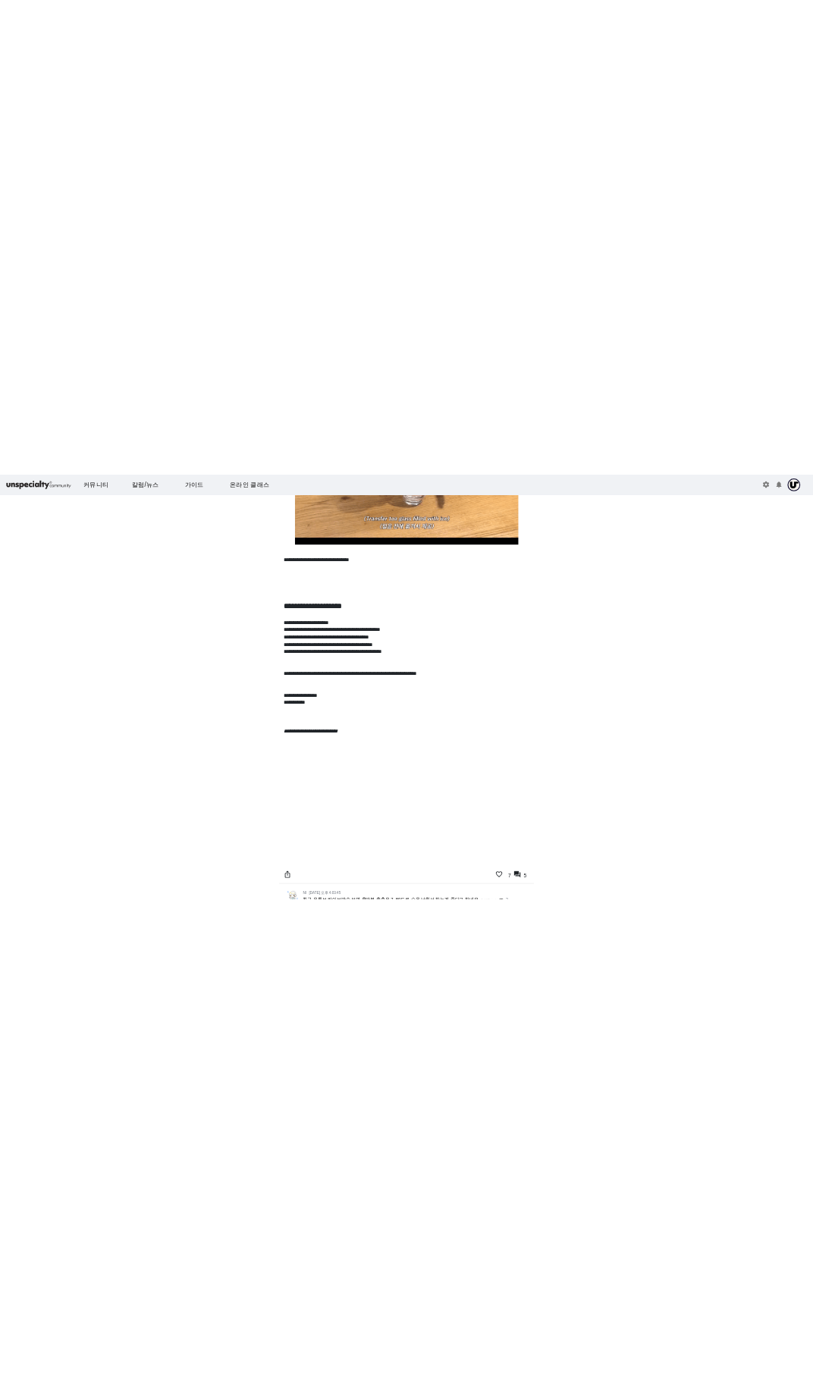
scroll to position [7813, 0]
